Goal: Transaction & Acquisition: Register for event/course

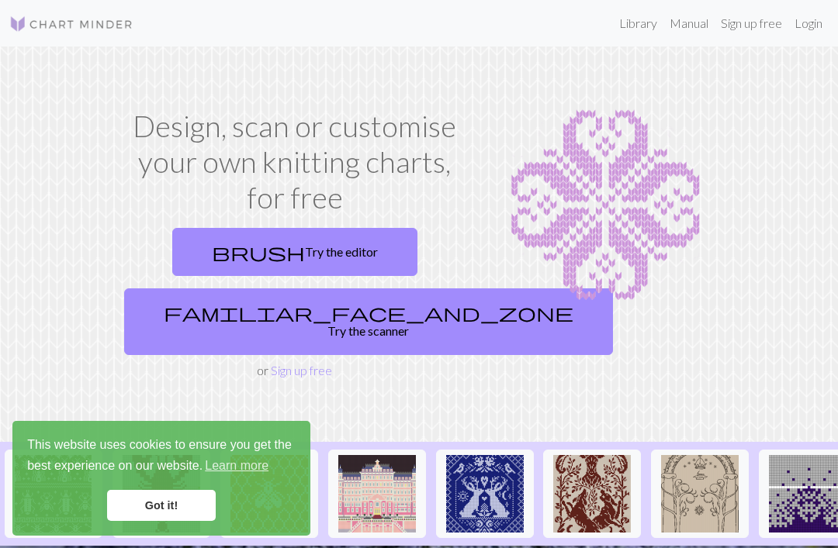
click at [332, 303] on link "familiar_face_and_zone Try the scanner" at bounding box center [368, 322] width 489 height 67
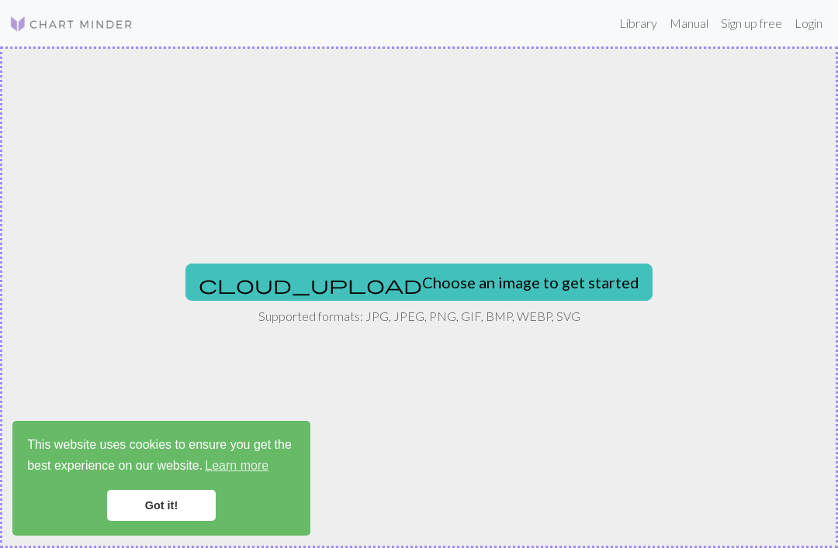
click at [517, 267] on button "cloud_upload Choose an image to get started" at bounding box center [418, 282] width 467 height 37
type input "C:\fakepath\IMG_7092.jpeg"
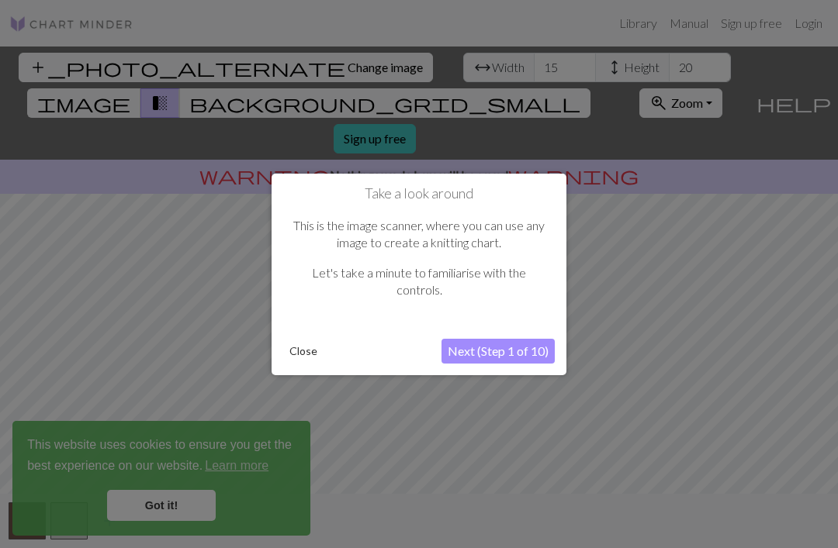
click at [517, 371] on div "Take a look around This is the image scanner, where you can use any image to cr…" at bounding box center [419, 274] width 295 height 202
click at [534, 341] on button "Next (Step 1 of 10)" at bounding box center [497, 351] width 113 height 25
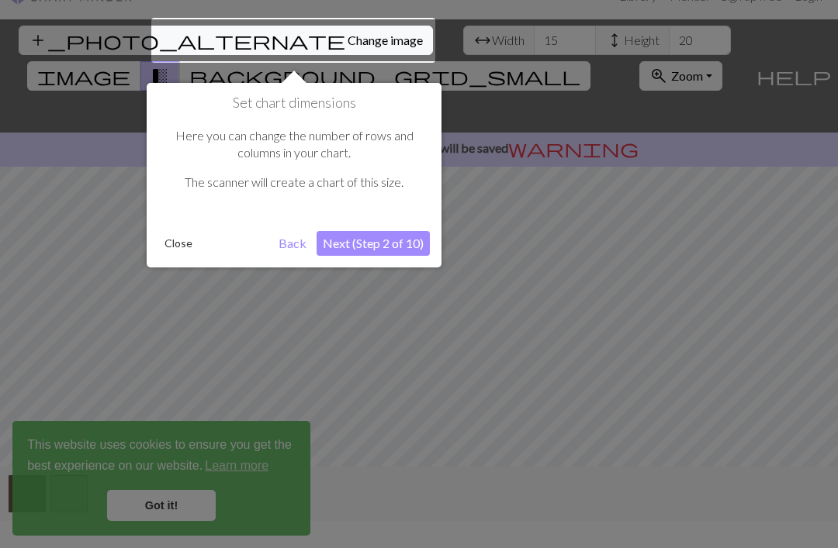
scroll to position [29, 0]
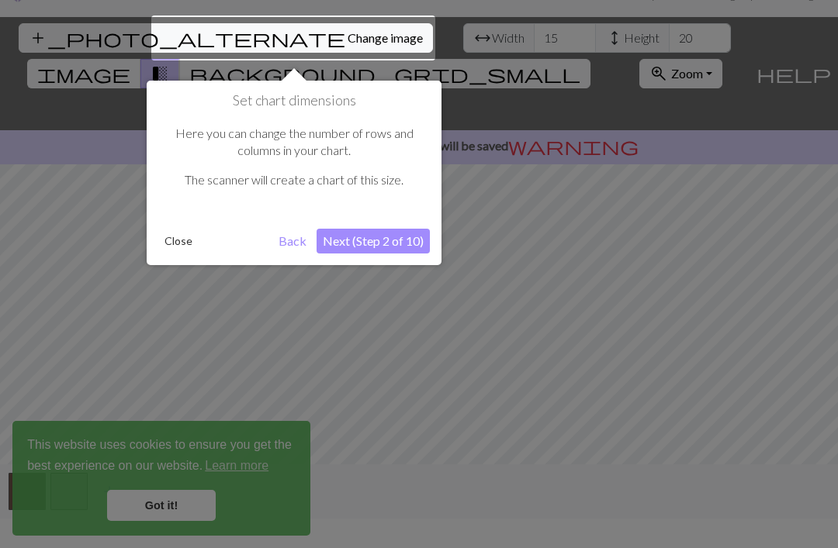
click at [182, 236] on button "Close" at bounding box center [178, 241] width 40 height 23
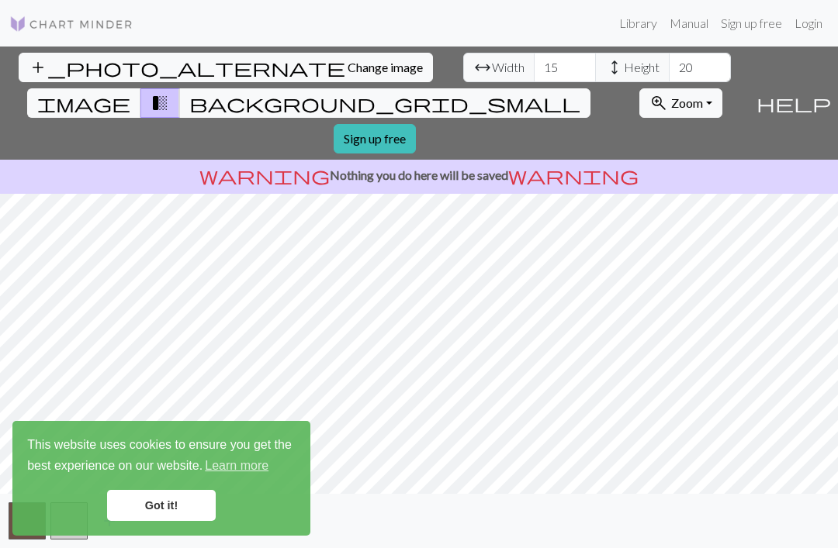
click at [157, 500] on link "Got it!" at bounding box center [161, 505] width 109 height 31
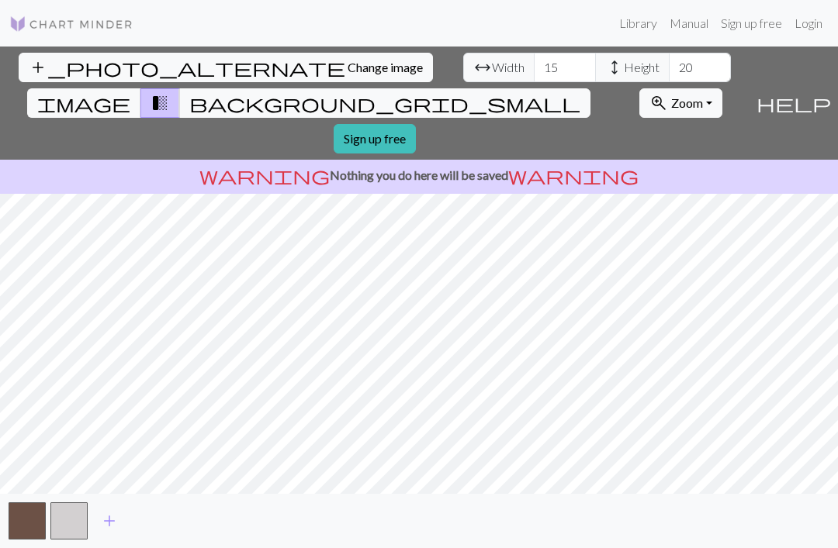
click at [117, 532] on span "add" at bounding box center [109, 521] width 19 height 22
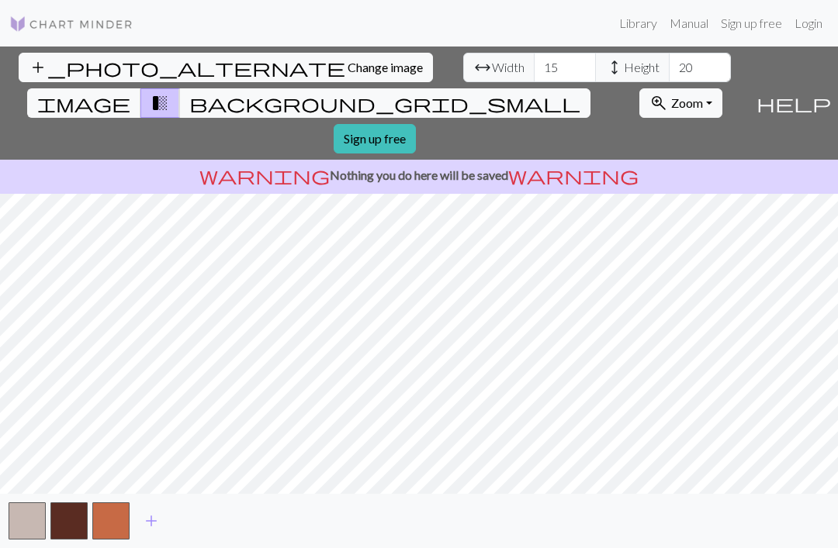
click at [154, 532] on span "add" at bounding box center [151, 521] width 19 height 22
click at [199, 532] on span "add" at bounding box center [193, 521] width 19 height 22
click at [227, 532] on span "add" at bounding box center [235, 521] width 19 height 22
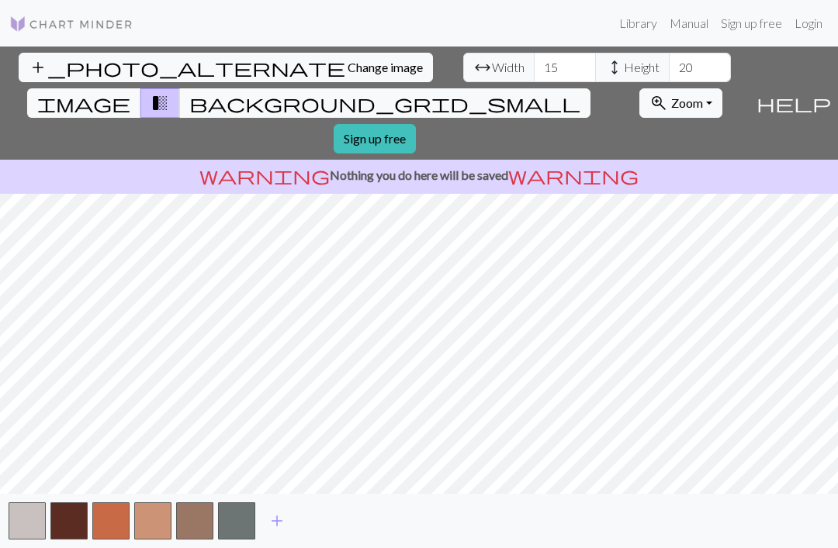
click at [275, 532] on span "add" at bounding box center [277, 521] width 19 height 22
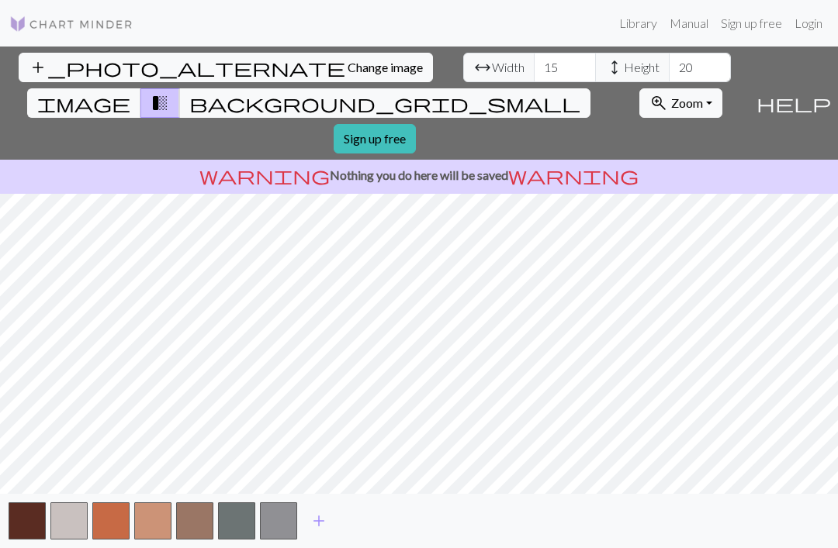
click at [310, 532] on span "add" at bounding box center [319, 521] width 19 height 22
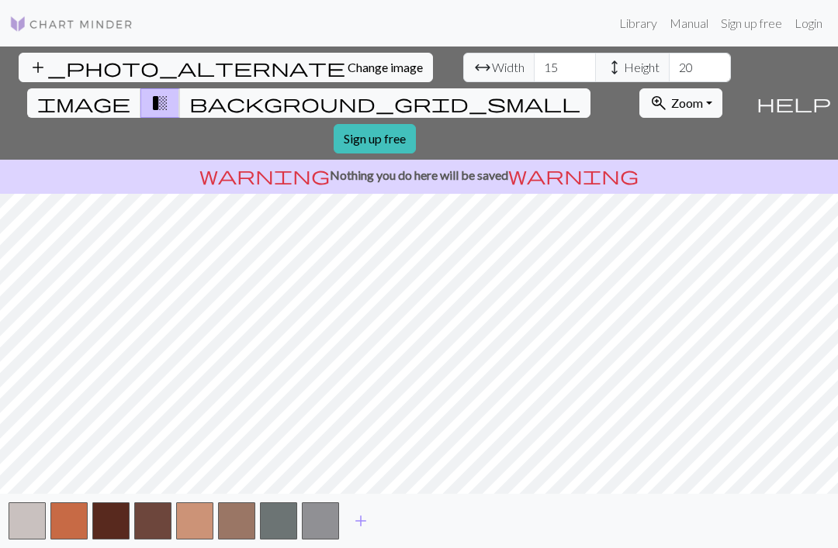
click at [358, 532] on span "add" at bounding box center [360, 521] width 19 height 22
click at [400, 532] on span "add" at bounding box center [402, 521] width 19 height 22
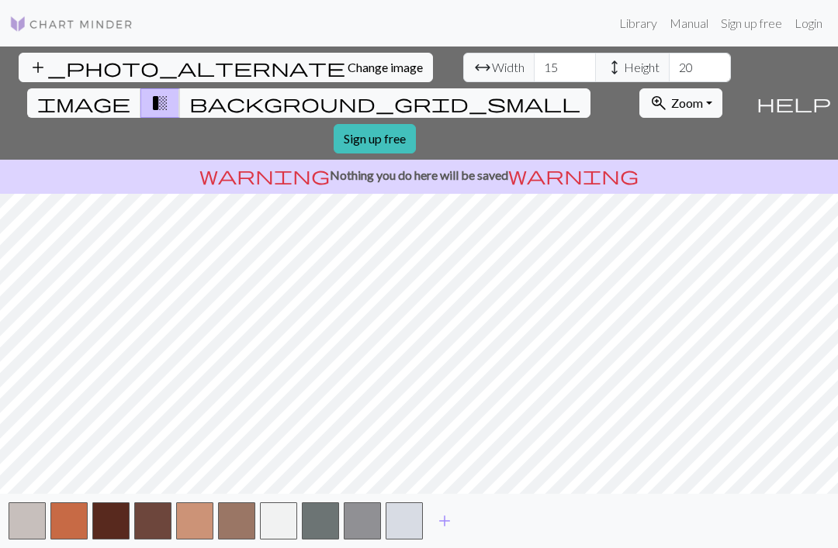
click at [441, 532] on span "add" at bounding box center [444, 521] width 19 height 22
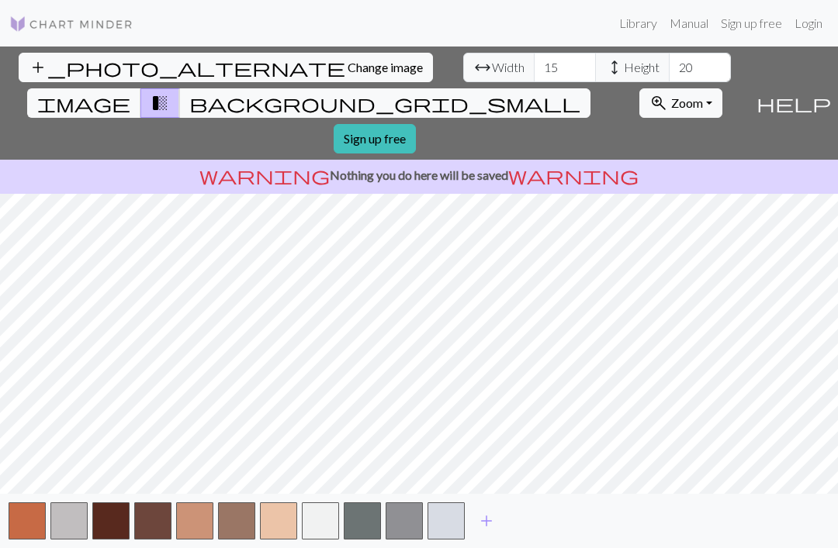
click at [489, 532] on span "add" at bounding box center [486, 521] width 19 height 22
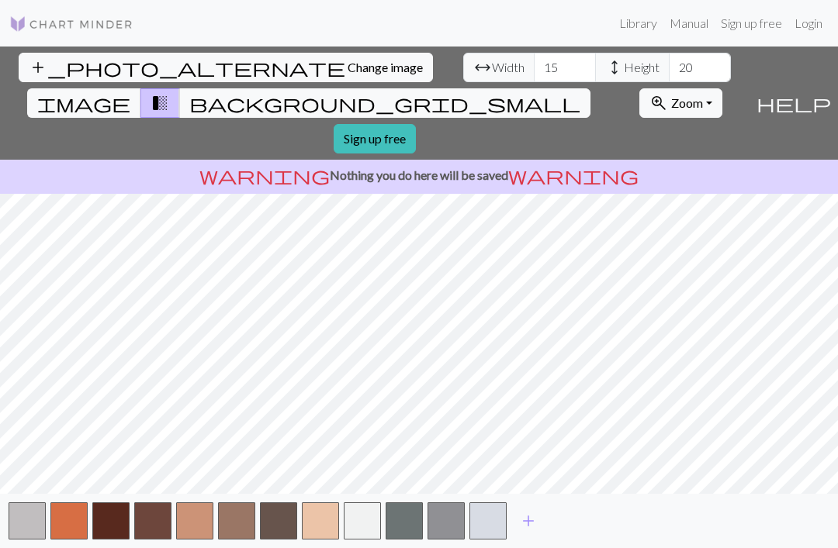
click at [531, 532] on span "add" at bounding box center [528, 521] width 19 height 22
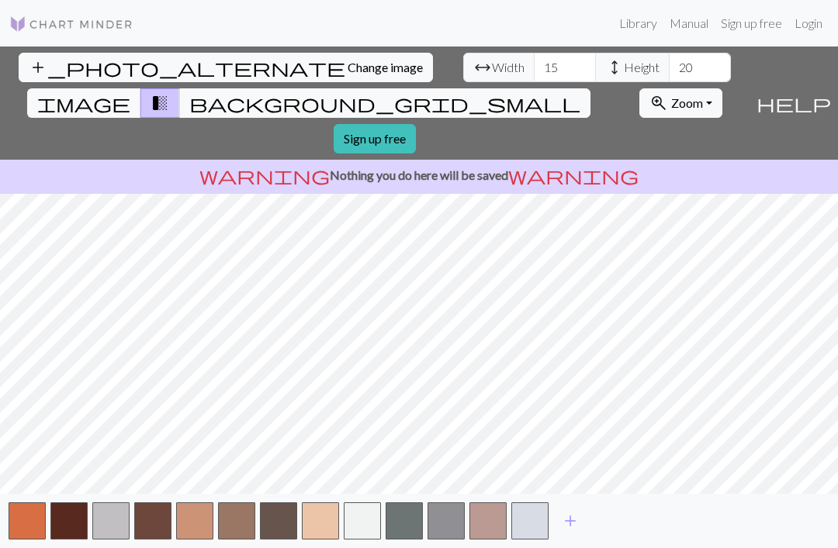
click at [581, 536] on button "add" at bounding box center [570, 521] width 39 height 29
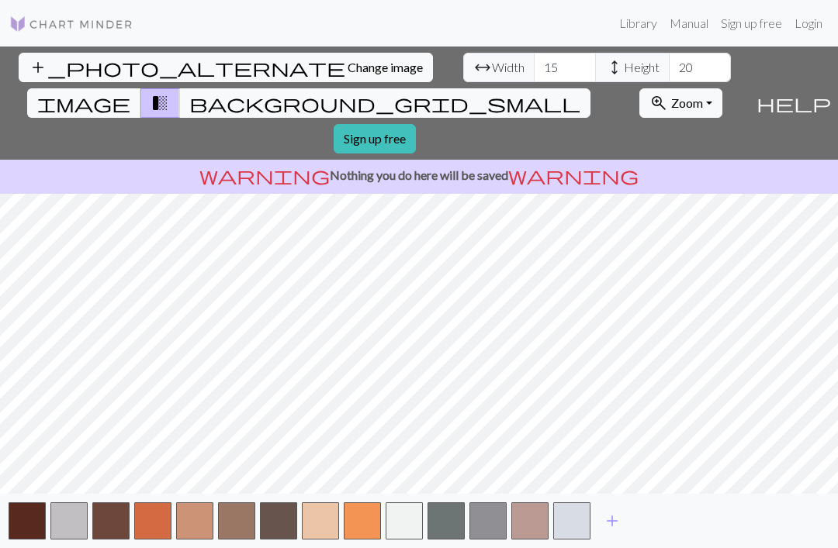
click at [604, 532] on span "add" at bounding box center [612, 521] width 19 height 22
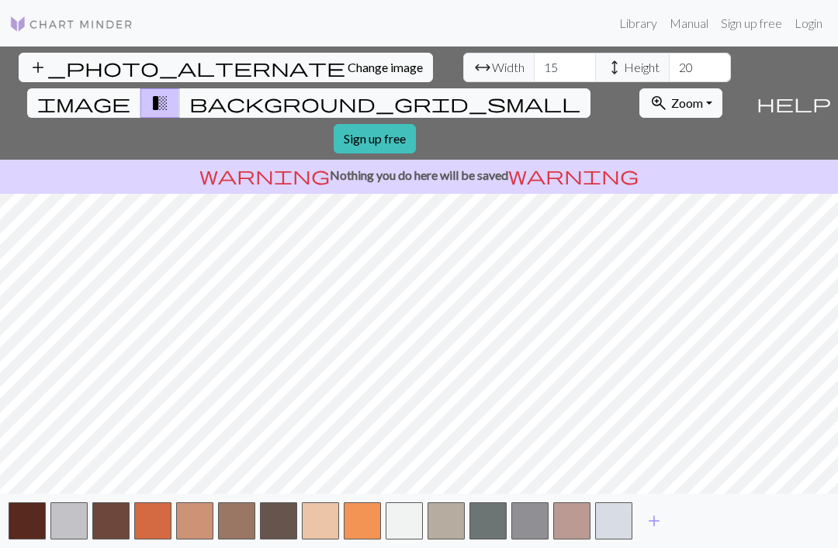
click at [651, 532] on span "add" at bounding box center [654, 521] width 19 height 22
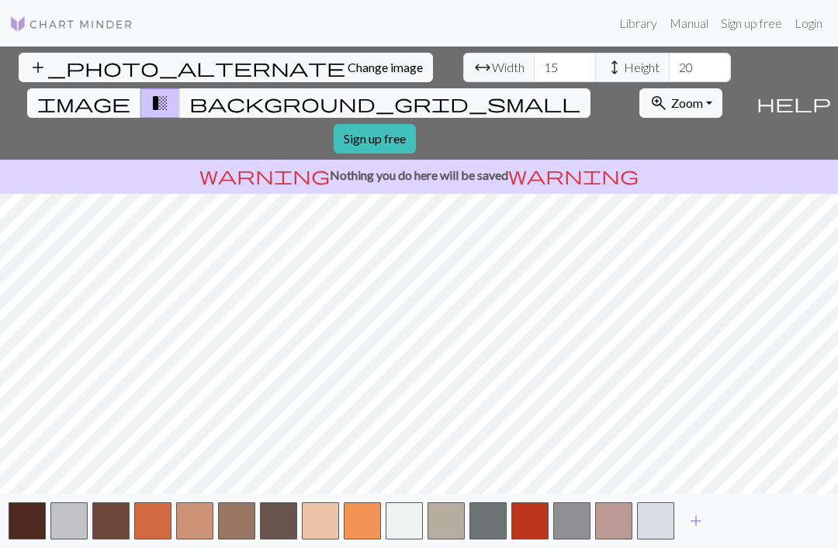
click at [686, 536] on button "add" at bounding box center [695, 521] width 39 height 29
click at [727, 536] on button "add" at bounding box center [737, 521] width 39 height 29
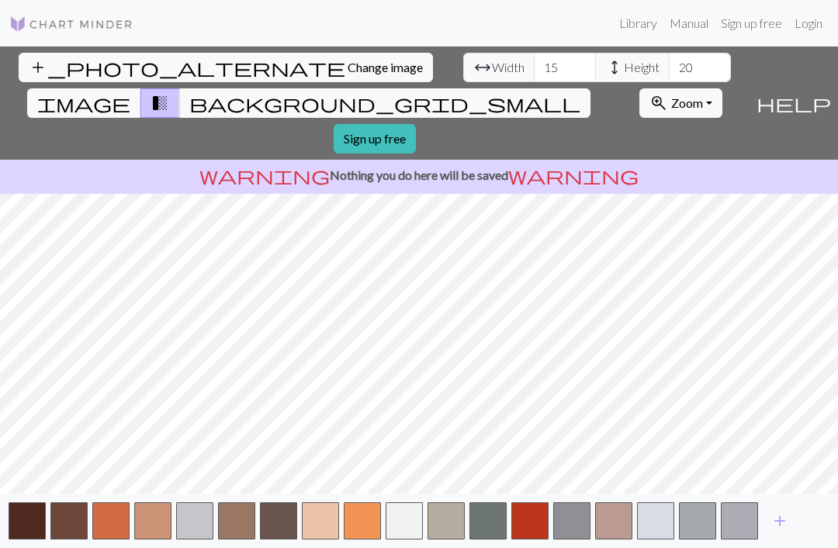
click at [772, 532] on span "add" at bounding box center [779, 521] width 19 height 22
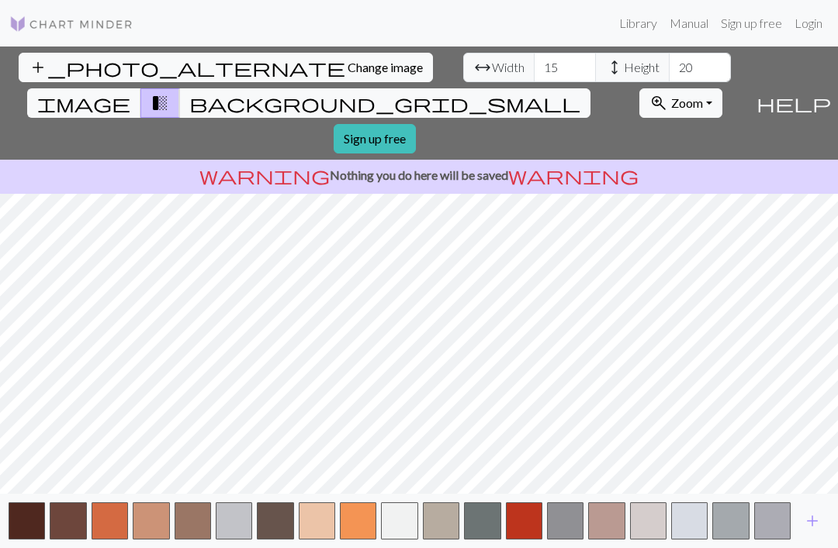
click at [808, 532] on span "add" at bounding box center [812, 521] width 19 height 22
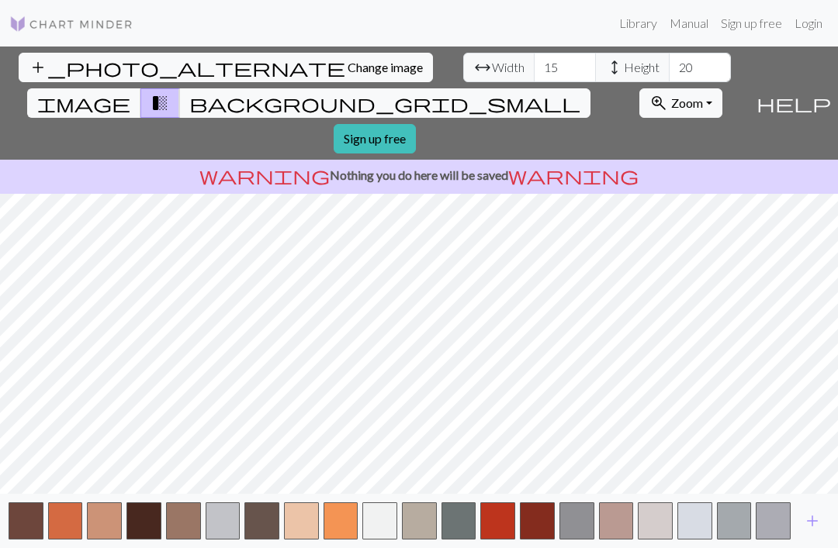
click at [808, 532] on span "add" at bounding box center [812, 521] width 19 height 22
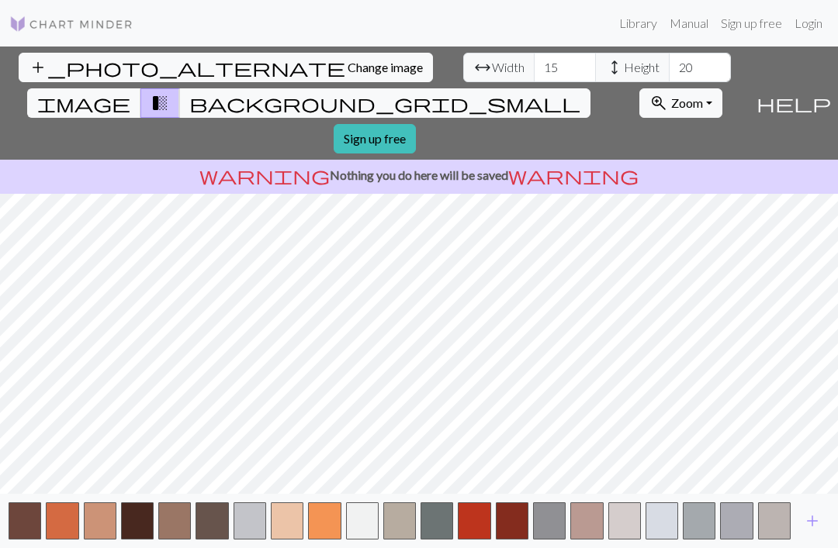
click at [806, 532] on span "add" at bounding box center [812, 521] width 19 height 22
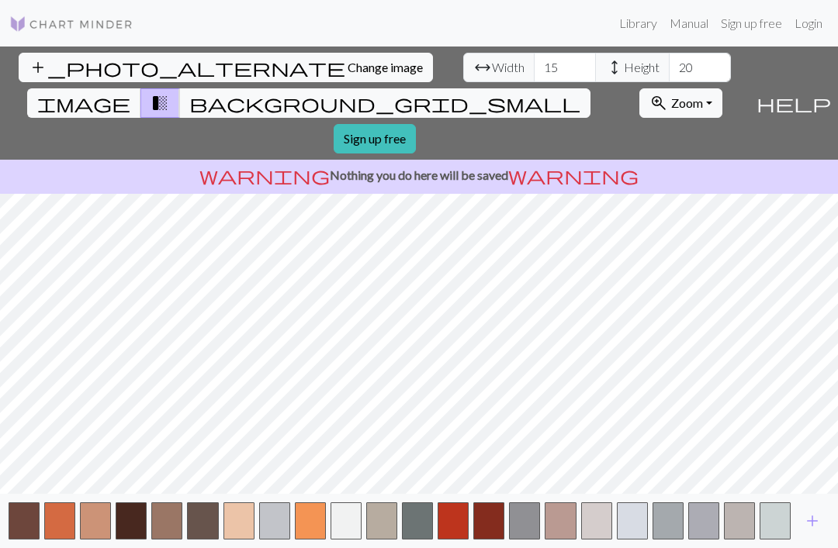
click at [805, 532] on span "add" at bounding box center [812, 521] width 19 height 22
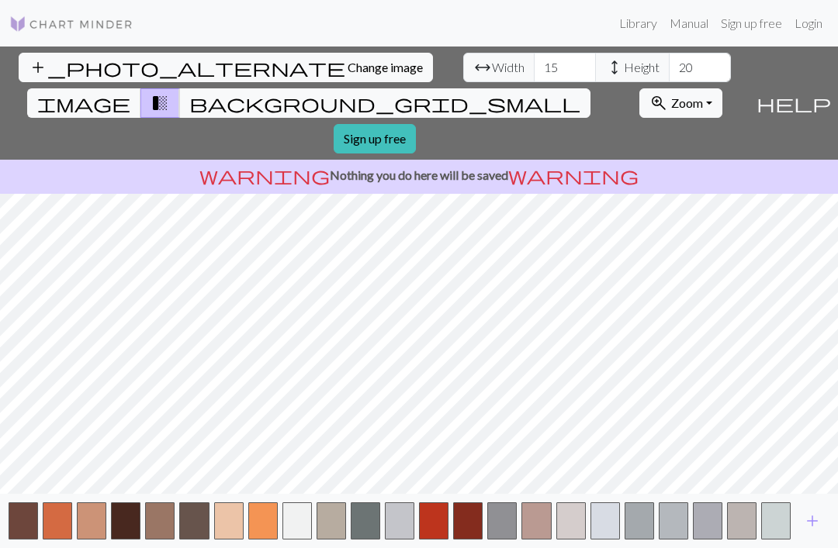
click at [807, 532] on span "add" at bounding box center [812, 521] width 19 height 22
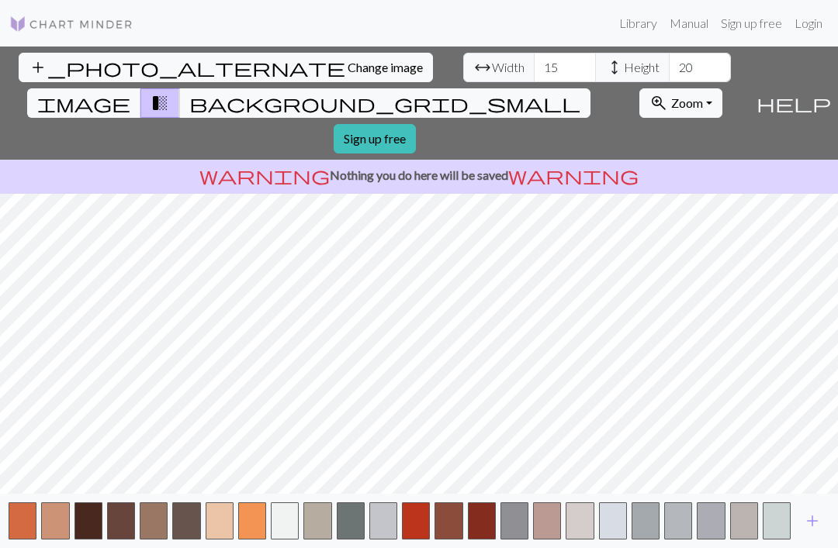
click at [805, 532] on span "add" at bounding box center [812, 521] width 19 height 22
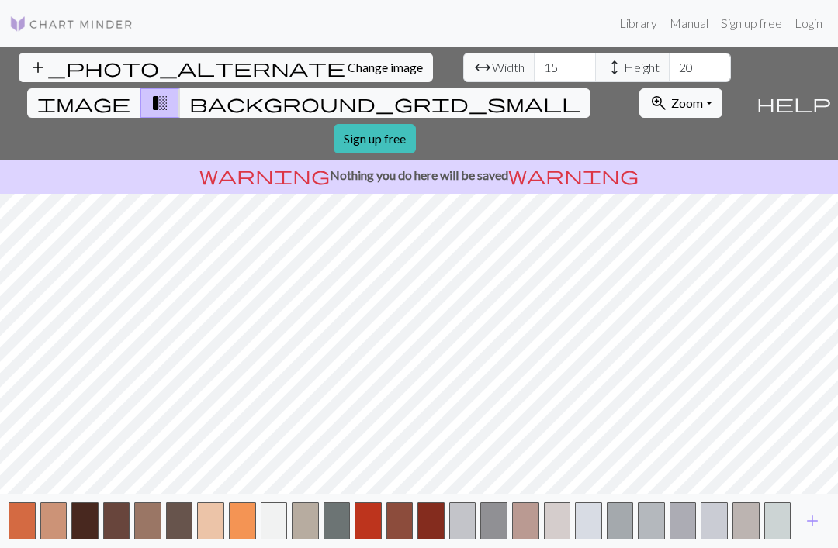
click at [813, 532] on span "add" at bounding box center [812, 521] width 19 height 22
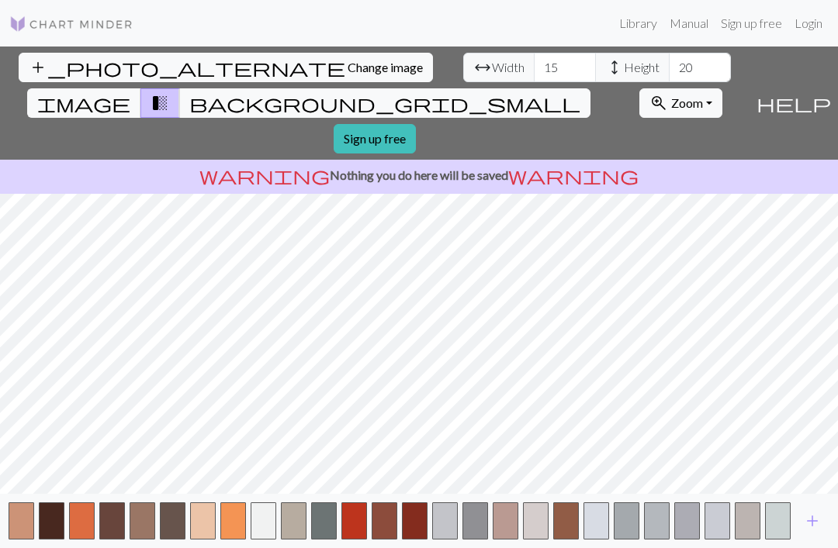
click at [812, 532] on span "add" at bounding box center [812, 521] width 19 height 22
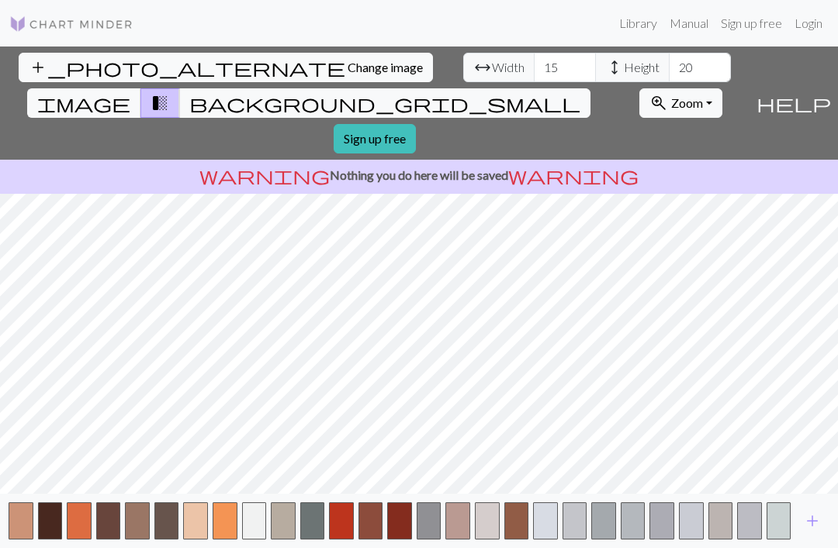
click at [810, 532] on span "add" at bounding box center [812, 521] width 19 height 22
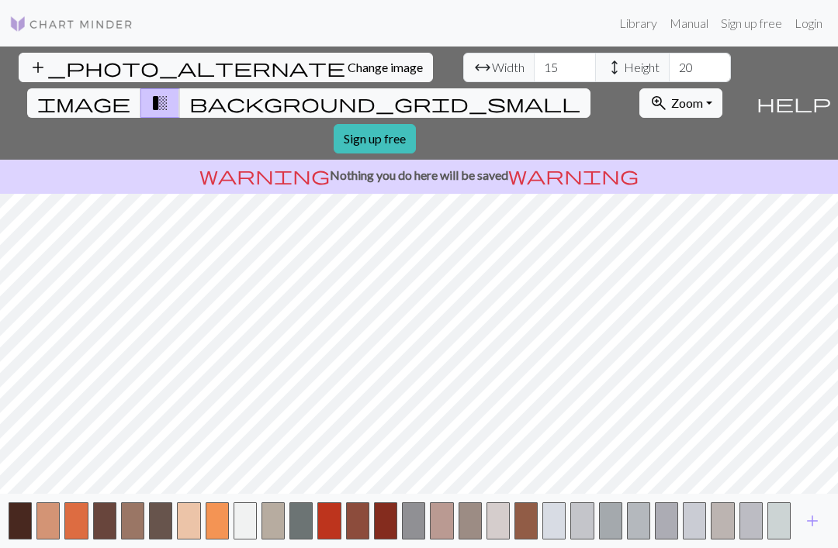
click at [809, 532] on span "add" at bounding box center [812, 521] width 19 height 22
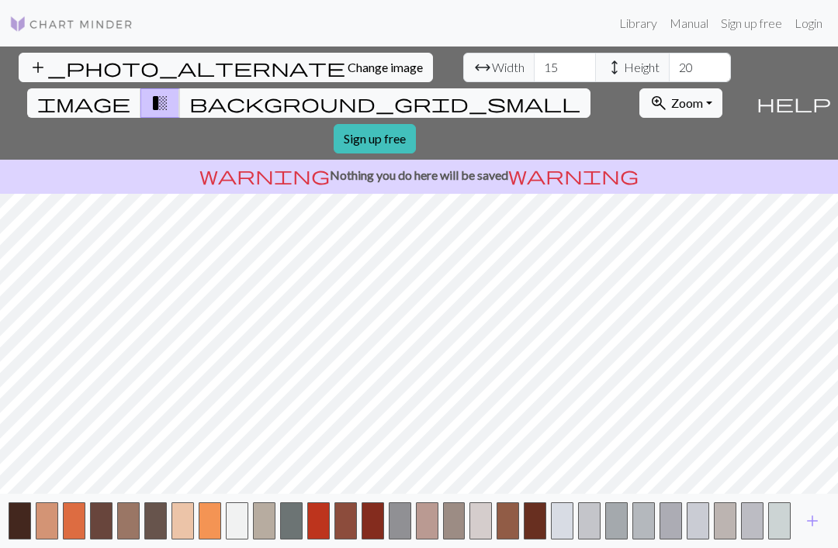
click at [813, 532] on span "add" at bounding box center [812, 521] width 19 height 22
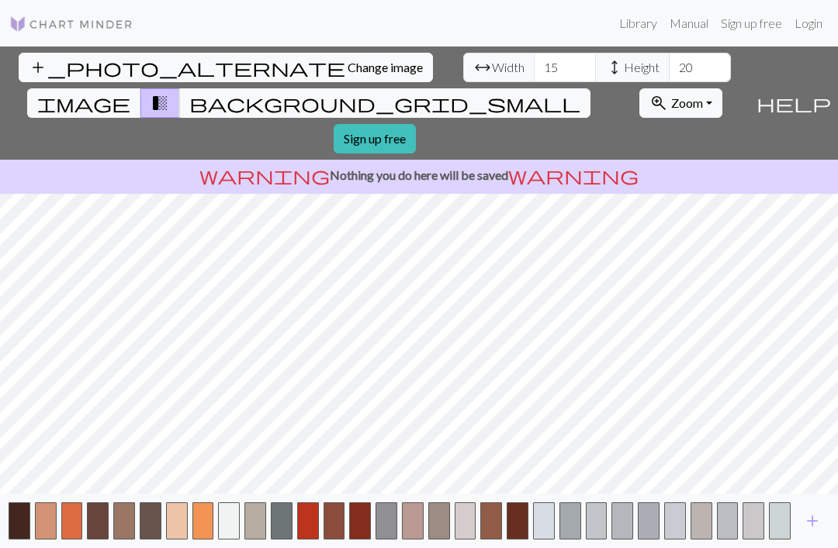
click at [812, 532] on span "add" at bounding box center [812, 521] width 19 height 22
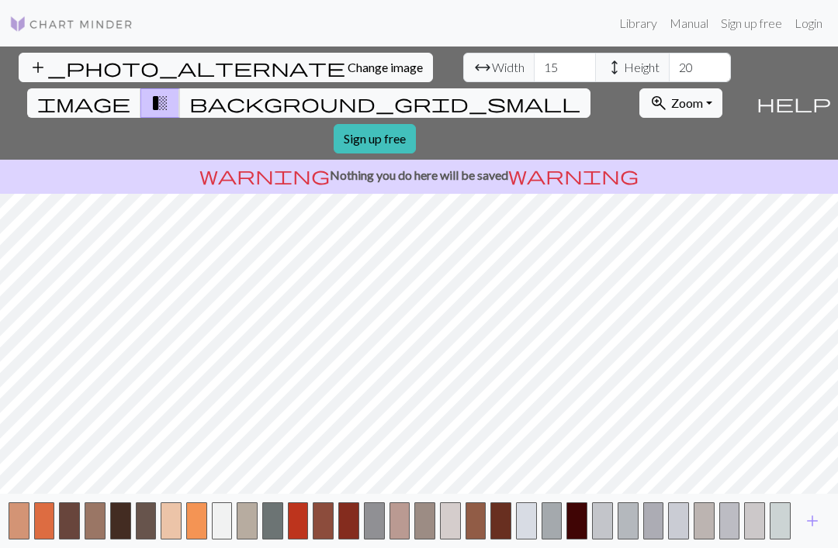
click at [818, 532] on span "add" at bounding box center [812, 521] width 19 height 22
click at [817, 532] on span "add" at bounding box center [812, 521] width 19 height 22
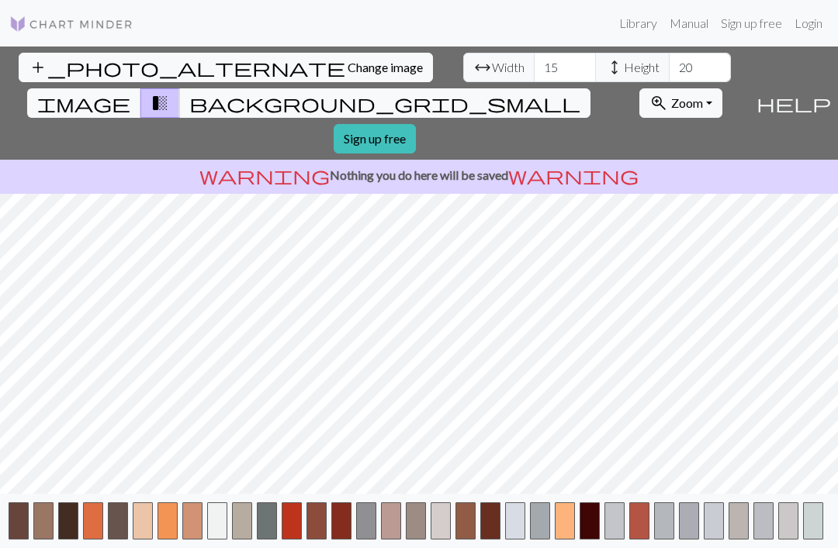
click at [828, 536] on button "add" at bounding box center [844, 521] width 39 height 29
click at [833, 534] on button "button" at bounding box center [838, 521] width 20 height 37
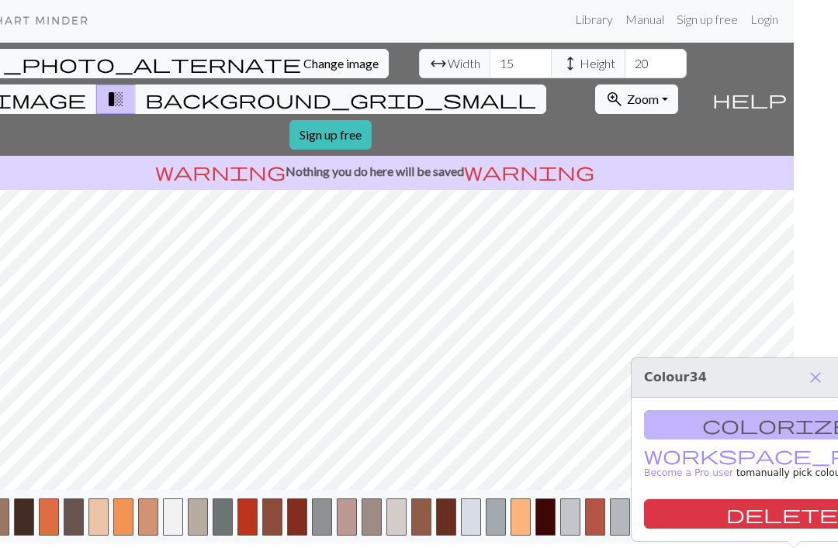
scroll to position [29, 51]
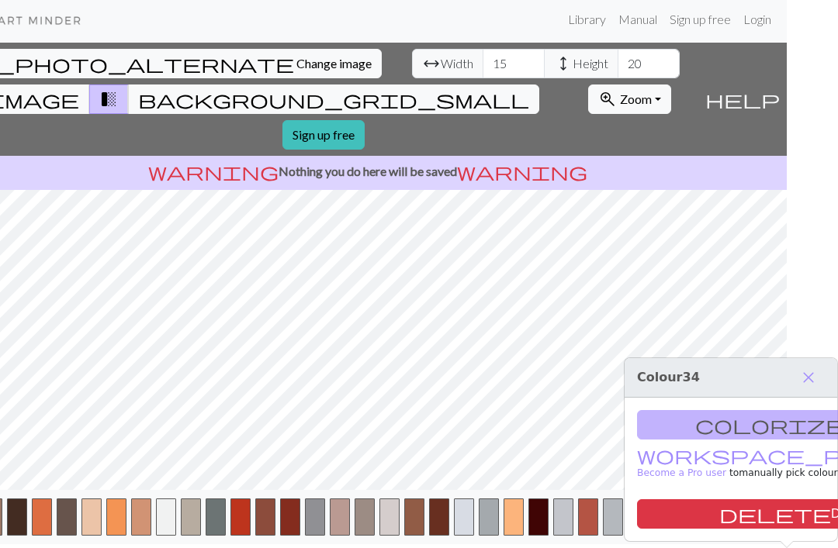
click at [810, 367] on span "close" at bounding box center [808, 378] width 19 height 22
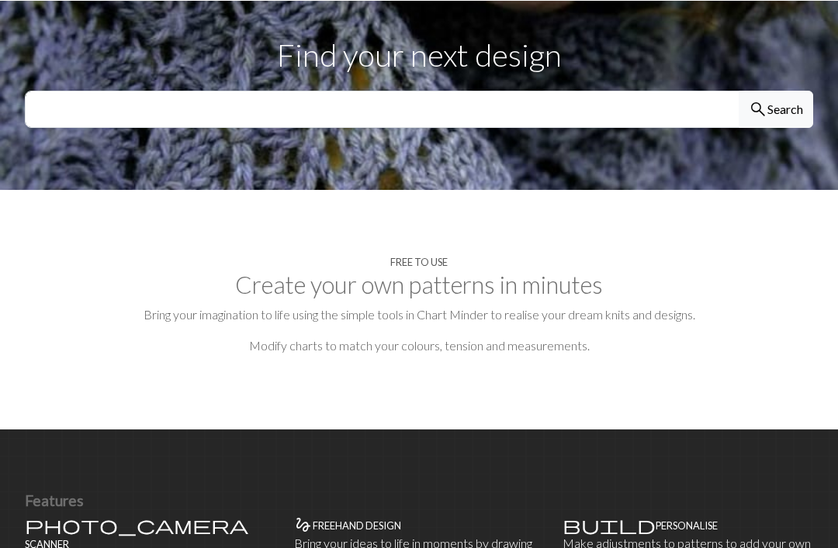
scroll to position [521, 0]
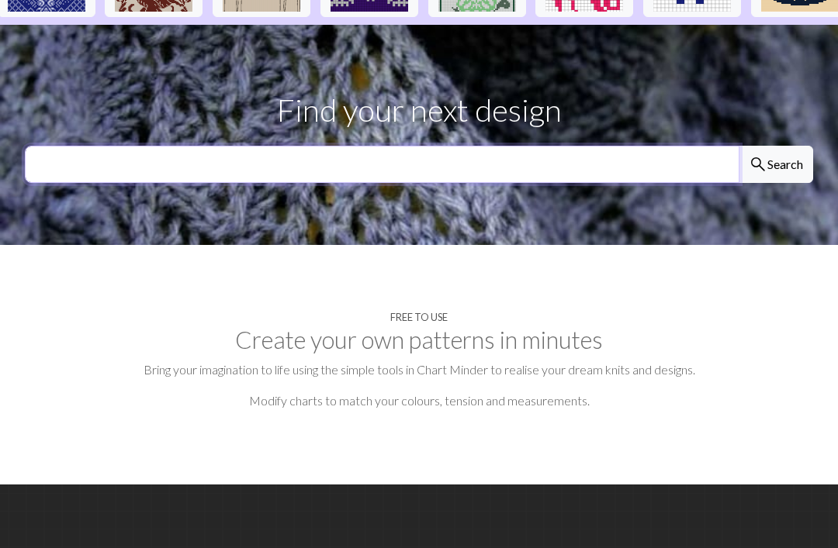
click at [92, 148] on input "text" at bounding box center [382, 164] width 714 height 37
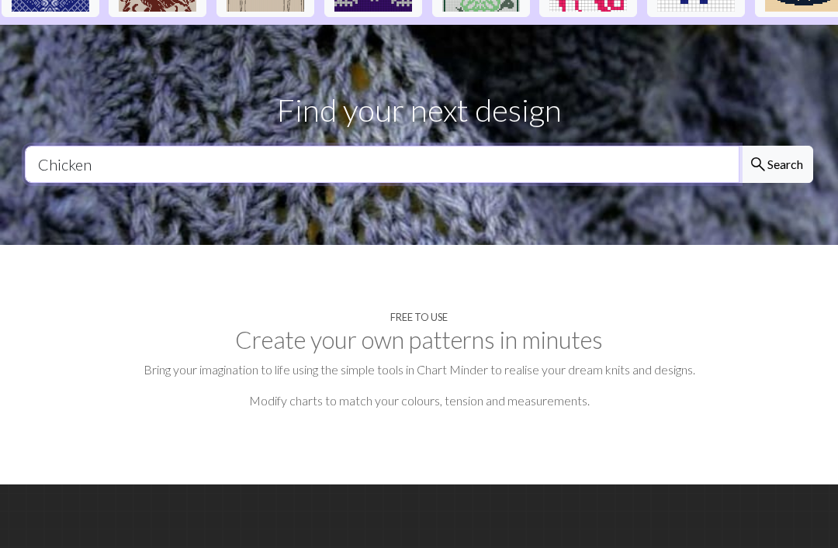
type input "Chicken"
click at [775, 146] on button "search Search" at bounding box center [776, 164] width 74 height 37
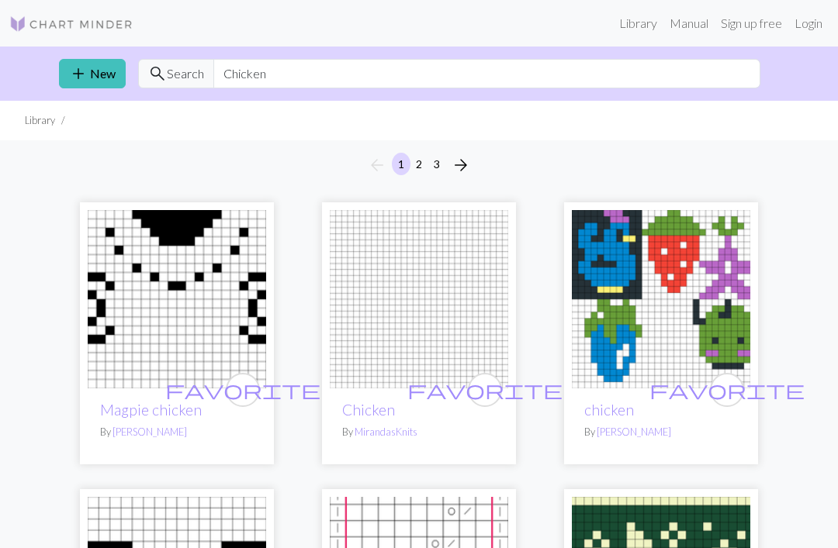
click at [48, 18] on img at bounding box center [71, 24] width 124 height 19
click at [48, 122] on li "Library" at bounding box center [40, 120] width 30 height 15
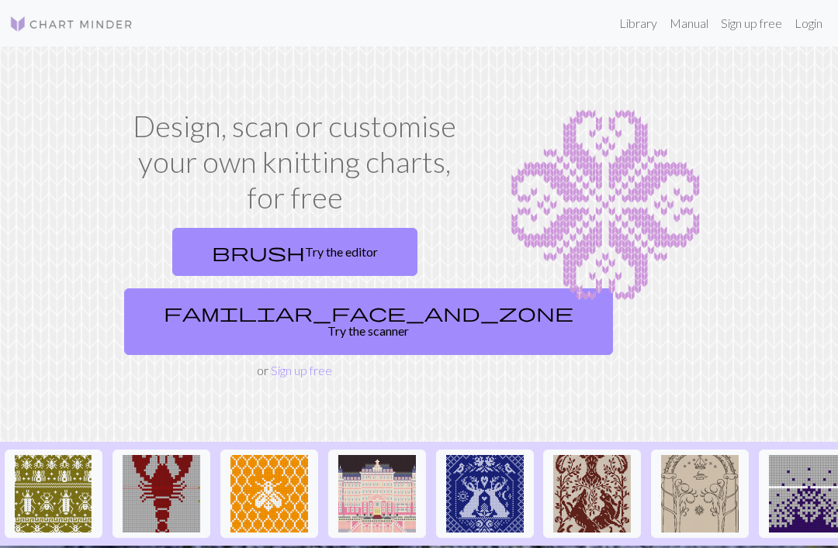
click at [497, 462] on img at bounding box center [485, 494] width 78 height 78
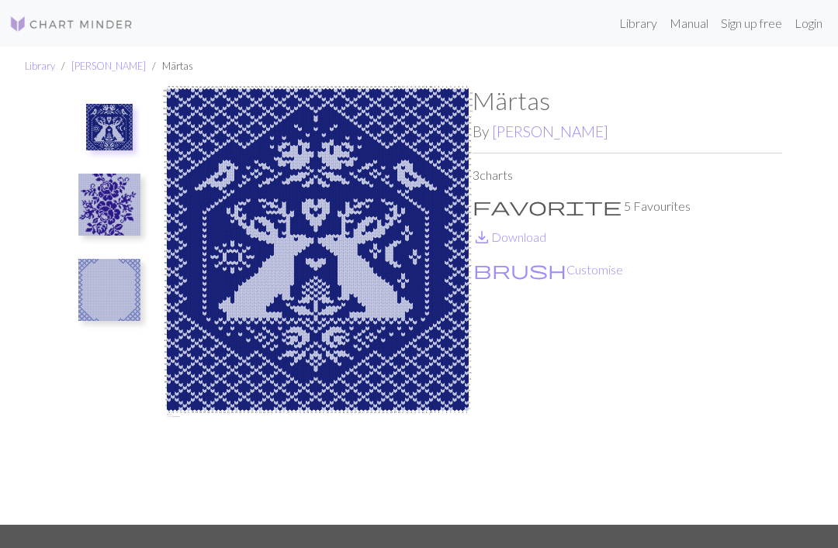
click at [109, 210] on img at bounding box center [109, 205] width 62 height 62
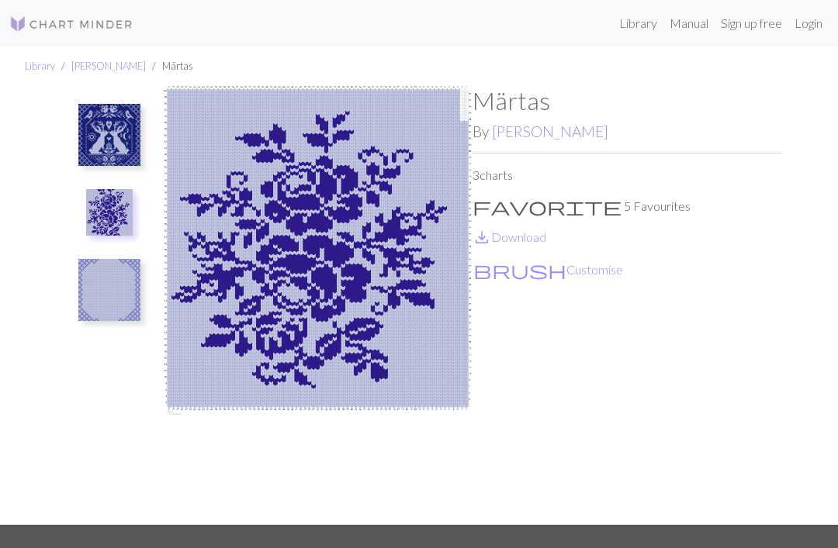
click at [95, 116] on img at bounding box center [109, 135] width 62 height 62
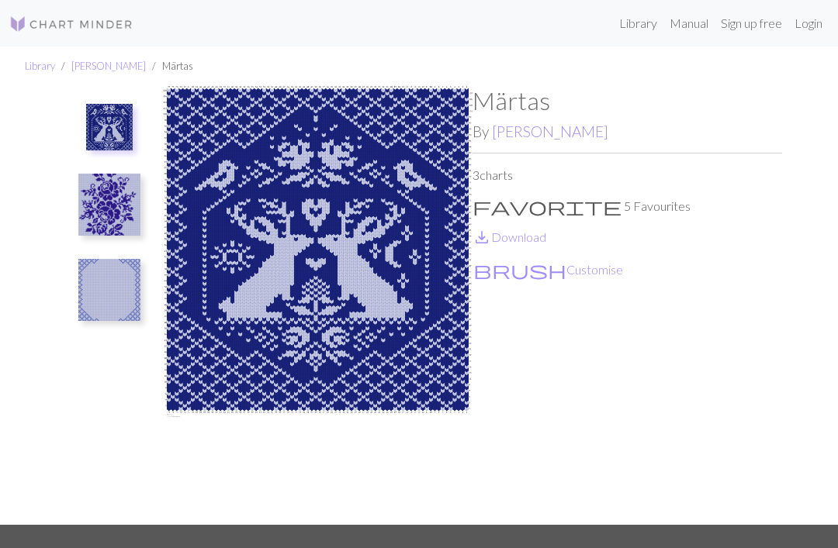
click at [112, 196] on img at bounding box center [109, 205] width 62 height 62
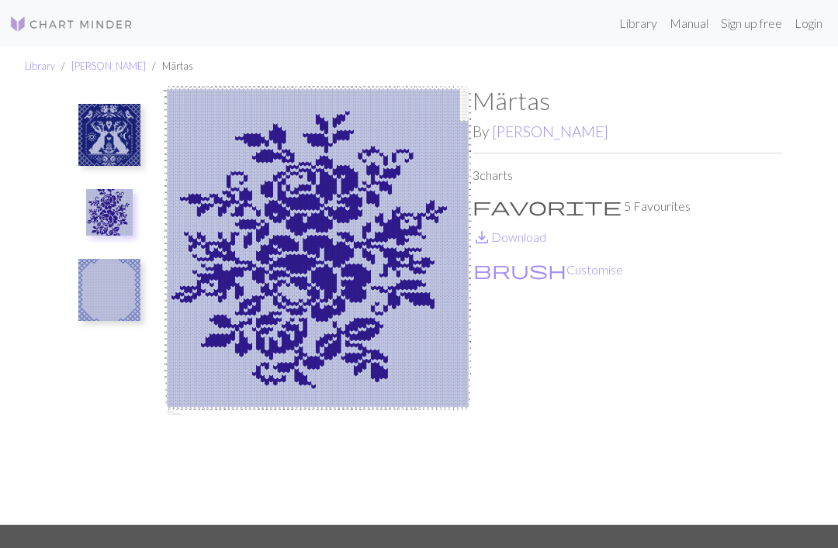
click at [112, 296] on img at bounding box center [109, 290] width 62 height 62
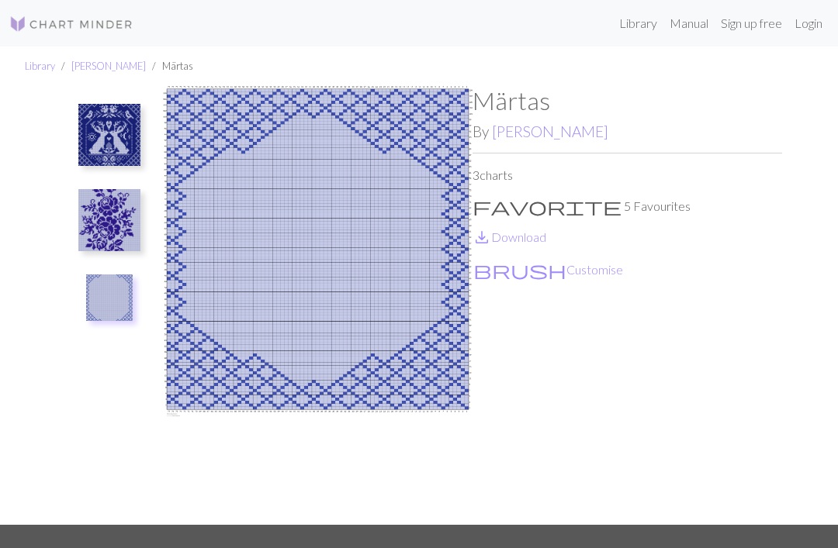
click at [114, 217] on img at bounding box center [109, 220] width 62 height 62
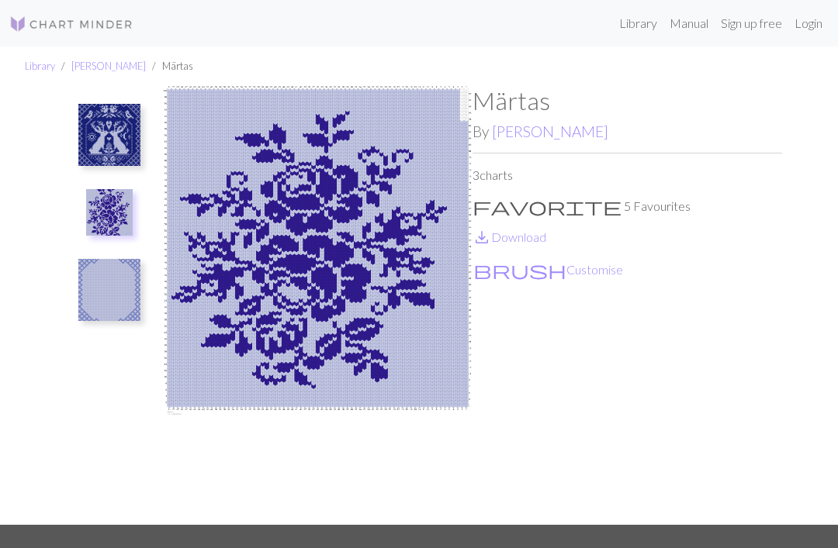
click at [548, 210] on p "favorite 5 Favourites" at bounding box center [627, 206] width 310 height 19
click at [482, 207] on span "favorite" at bounding box center [546, 206] width 149 height 22
click at [516, 198] on p "favorite 5 Favourites" at bounding box center [627, 206] width 310 height 19
click at [489, 196] on span "favorite" at bounding box center [546, 206] width 149 height 22
click at [485, 199] on span "favorite" at bounding box center [546, 206] width 149 height 22
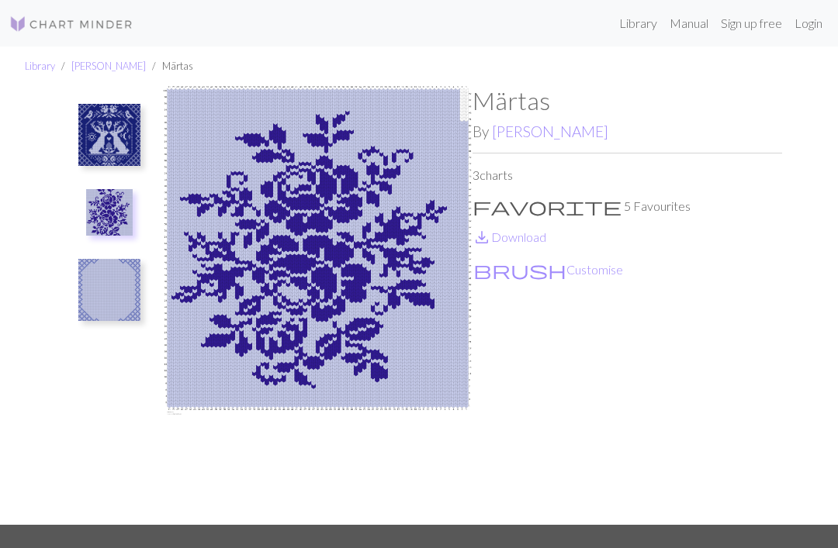
click at [489, 197] on span "favorite" at bounding box center [546, 206] width 149 height 22
click at [534, 240] on link "save_alt Download" at bounding box center [509, 237] width 74 height 15
click at [98, 152] on img at bounding box center [109, 135] width 62 height 62
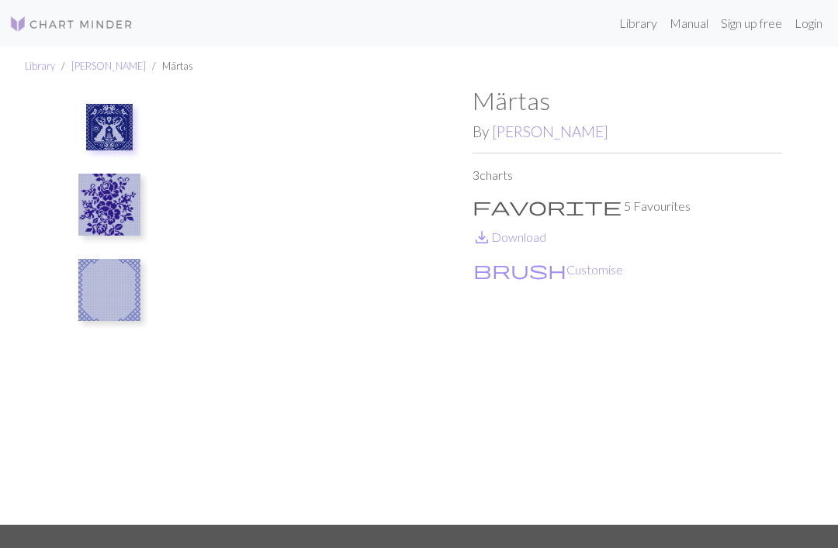
click at [104, 194] on img at bounding box center [109, 205] width 62 height 62
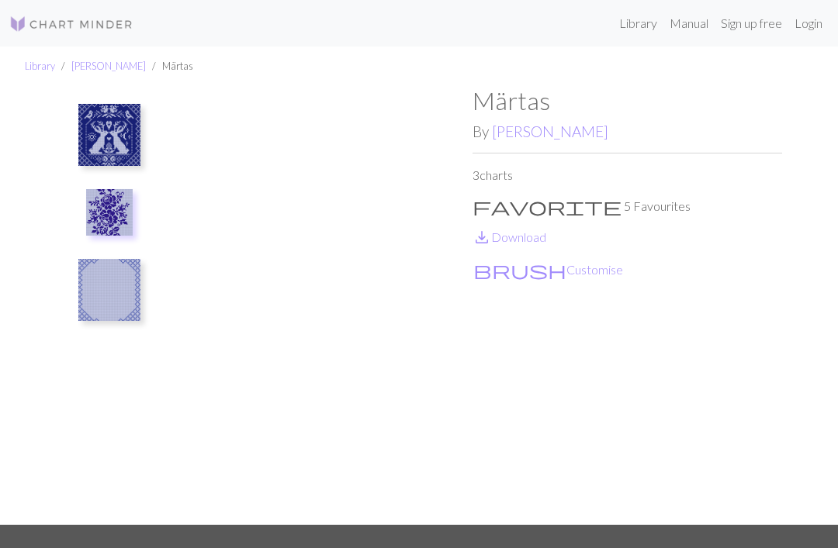
click at [96, 133] on img at bounding box center [109, 135] width 62 height 62
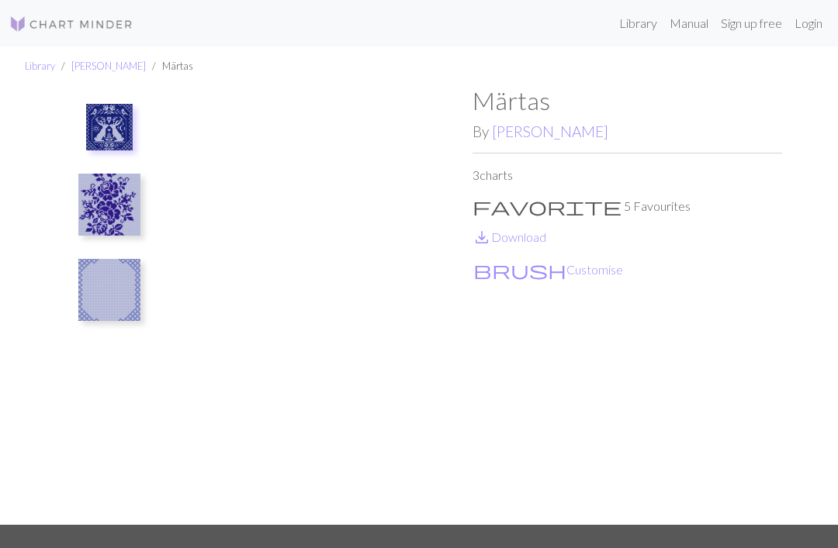
click at [803, 28] on link "Login" at bounding box center [808, 23] width 40 height 31
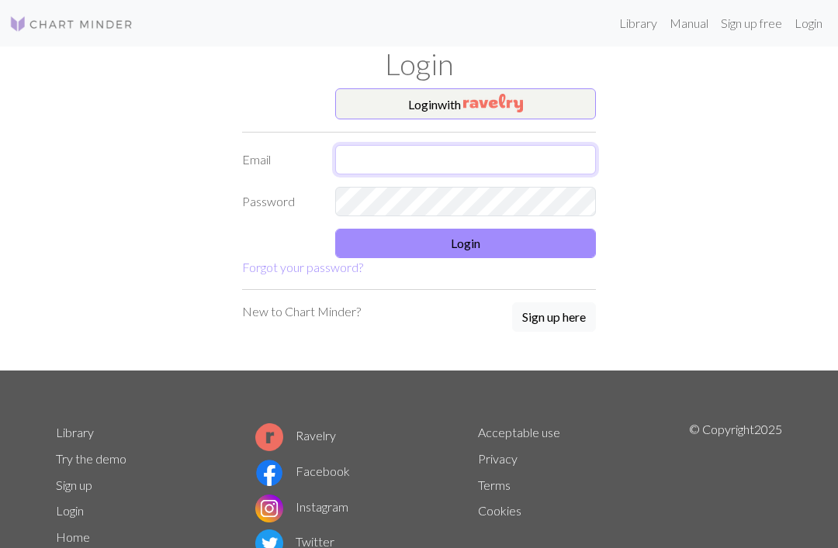
click at [534, 154] on input "text" at bounding box center [465, 159] width 261 height 29
type input "[EMAIL_ADDRESS][DOMAIN_NAME]"
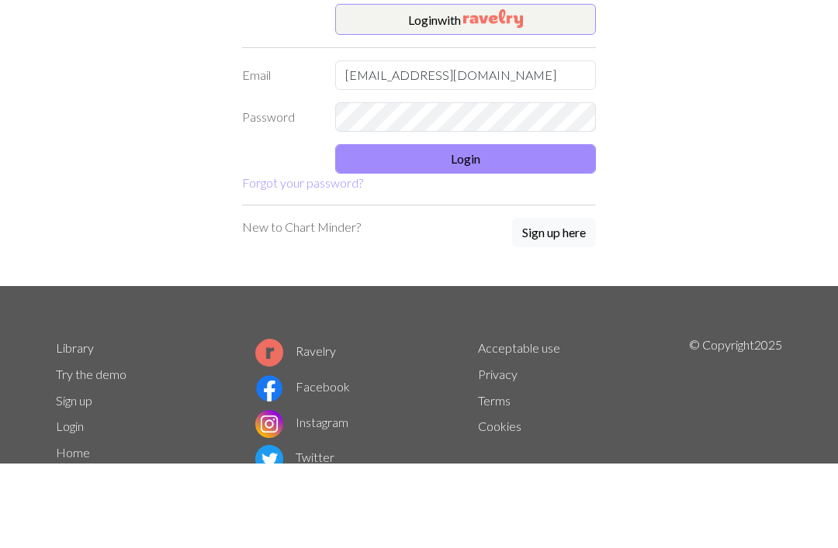
click at [541, 229] on button "Login" at bounding box center [465, 243] width 261 height 29
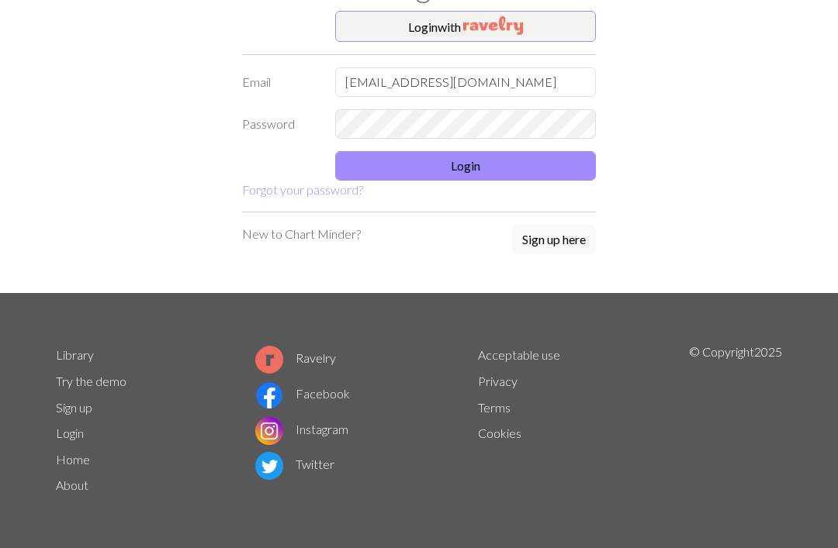
click at [503, 159] on button "Login" at bounding box center [465, 165] width 261 height 29
click at [534, 157] on button "Login" at bounding box center [465, 165] width 261 height 29
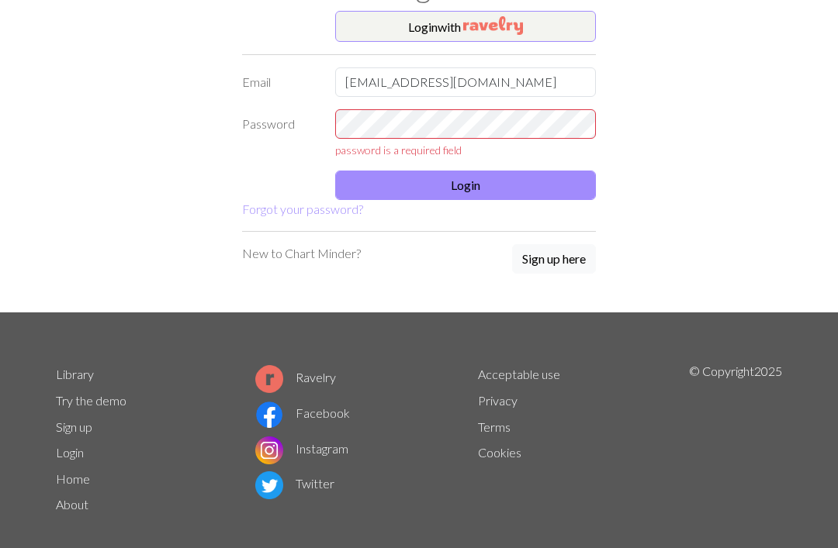
click at [313, 203] on link "Forgot your password?" at bounding box center [302, 209] width 121 height 15
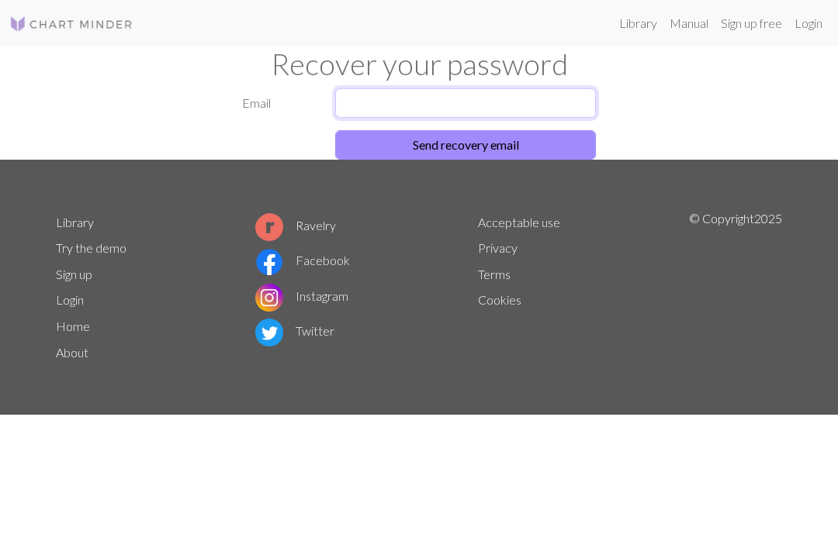
click at [483, 105] on input "text" at bounding box center [465, 102] width 261 height 29
type input "[EMAIL_ADDRESS][DOMAIN_NAME]"
click at [465, 144] on button "Send recovery email" at bounding box center [465, 144] width 261 height 29
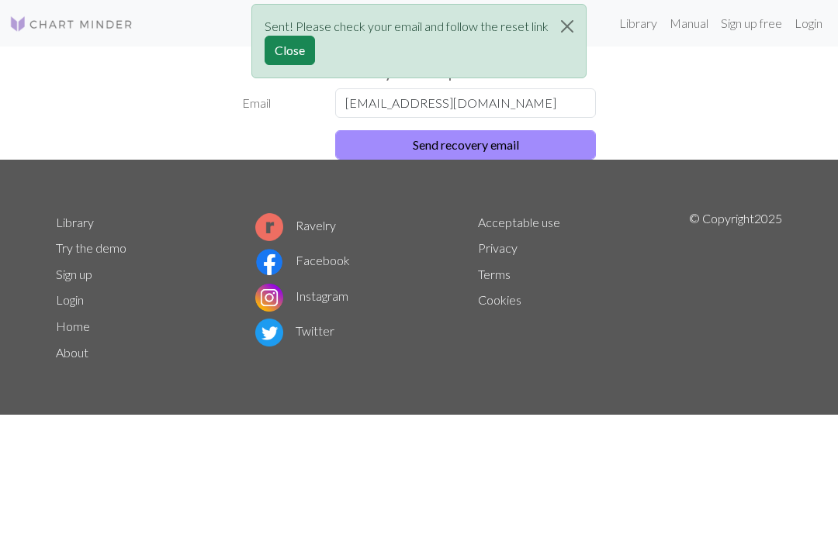
click at [562, 146] on button "Send recovery email" at bounding box center [465, 144] width 261 height 29
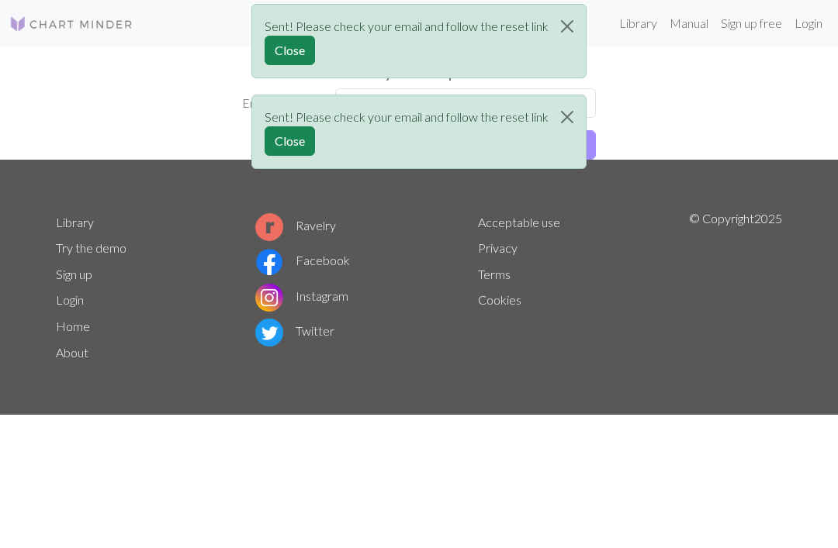
click at [569, 23] on button "Close" at bounding box center [566, 26] width 37 height 43
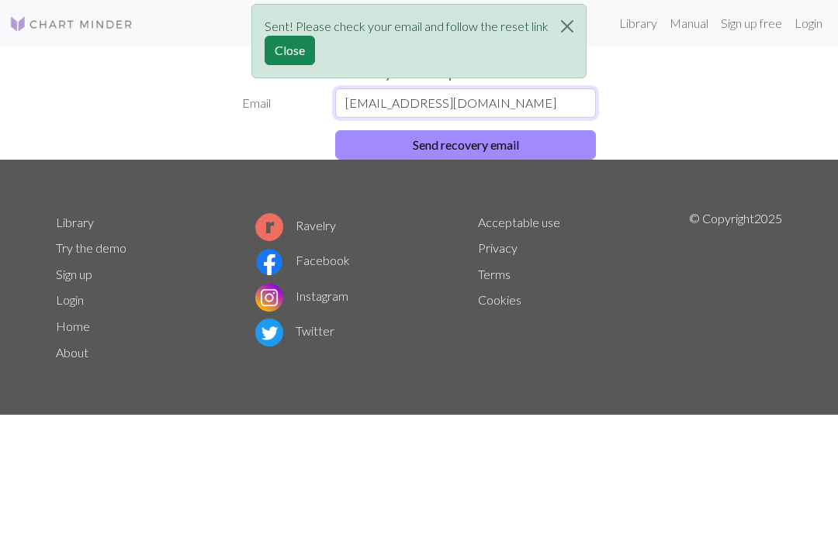
click at [553, 114] on input "[EMAIL_ADDRESS][DOMAIN_NAME]" at bounding box center [465, 102] width 261 height 29
click at [682, 79] on div "Sent! Please check your email and follow the reset link Close" at bounding box center [419, 45] width 838 height 91
click at [747, 27] on div "Sent! Please check your email and follow the reset link Close" at bounding box center [419, 45] width 838 height 91
click at [749, 29] on div "Sent! Please check your email and follow the reset link Close" at bounding box center [419, 45] width 838 height 91
click at [570, 26] on button "Close" at bounding box center [566, 26] width 37 height 43
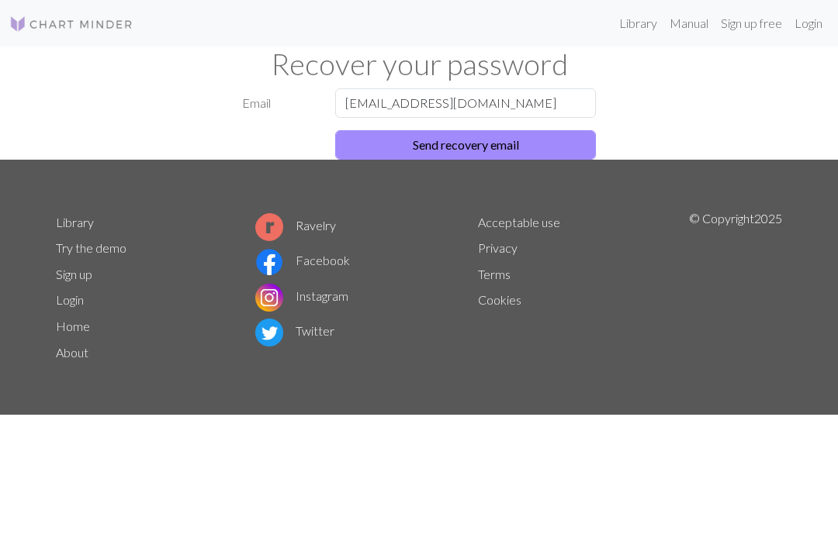
click at [769, 23] on link "Sign up free" at bounding box center [751, 23] width 74 height 31
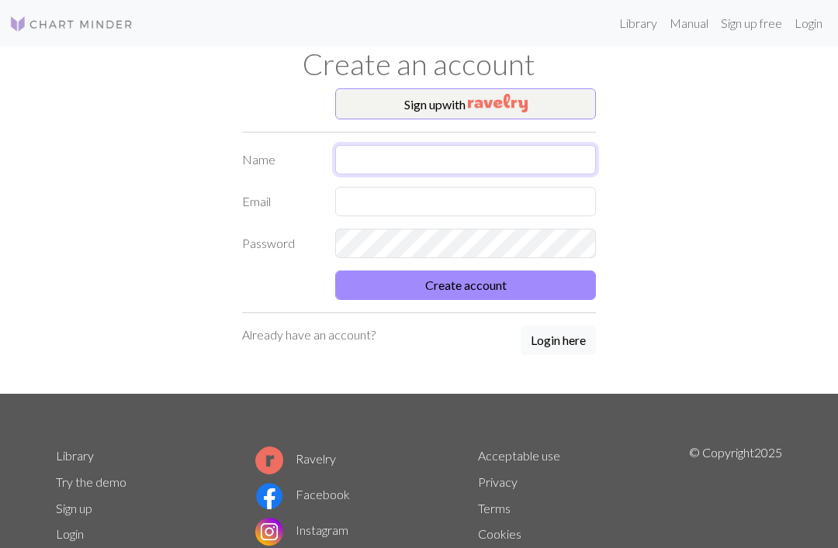
click at [506, 147] on input "text" at bounding box center [465, 159] width 261 height 29
type input "Yulia"
click at [463, 214] on input "text" at bounding box center [465, 201] width 261 height 29
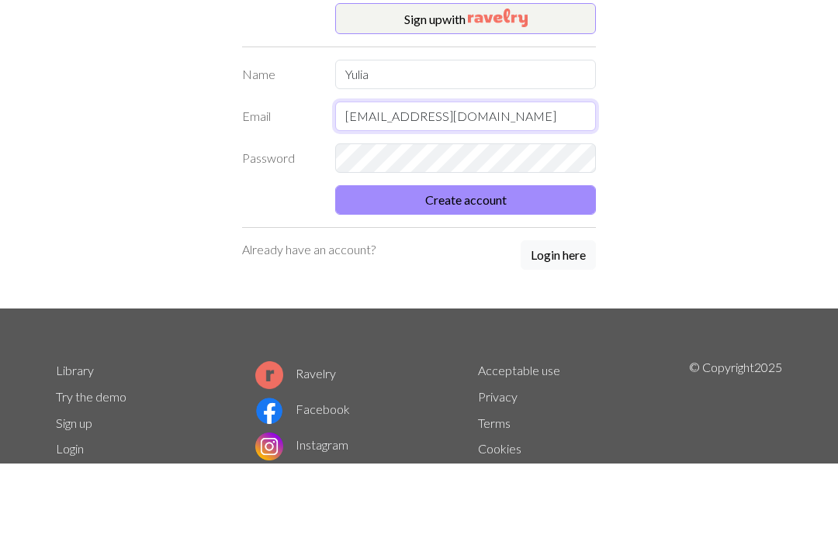
type input "[EMAIL_ADDRESS][DOMAIN_NAME]"
click at [503, 271] on button "Create account" at bounding box center [465, 285] width 261 height 29
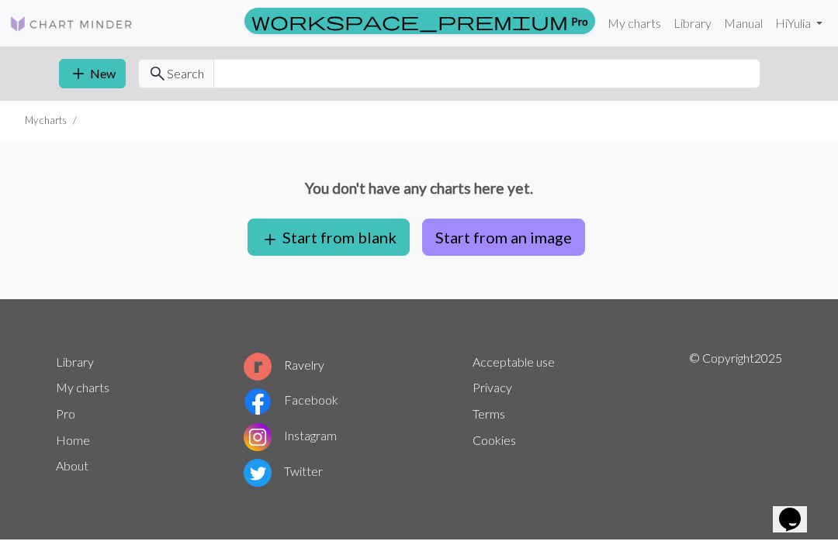
click at [685, 26] on link "Library" at bounding box center [692, 23] width 50 height 31
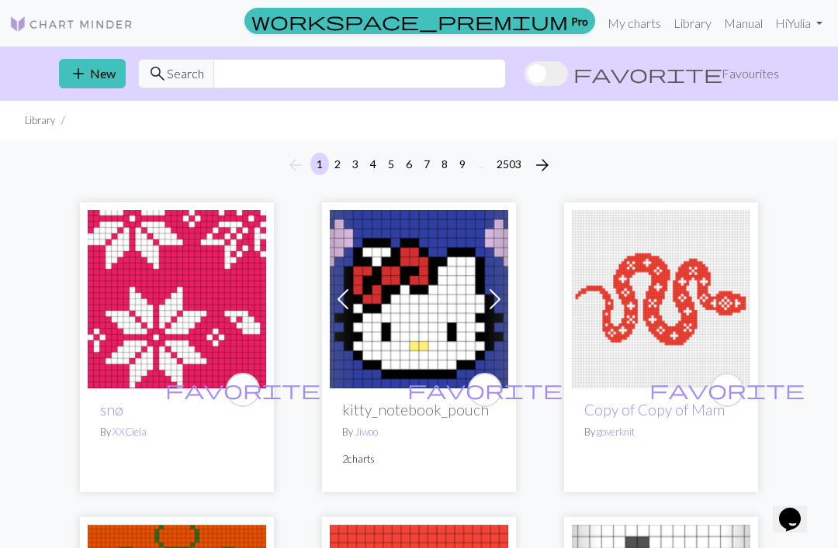
click at [106, 21] on img at bounding box center [71, 24] width 124 height 19
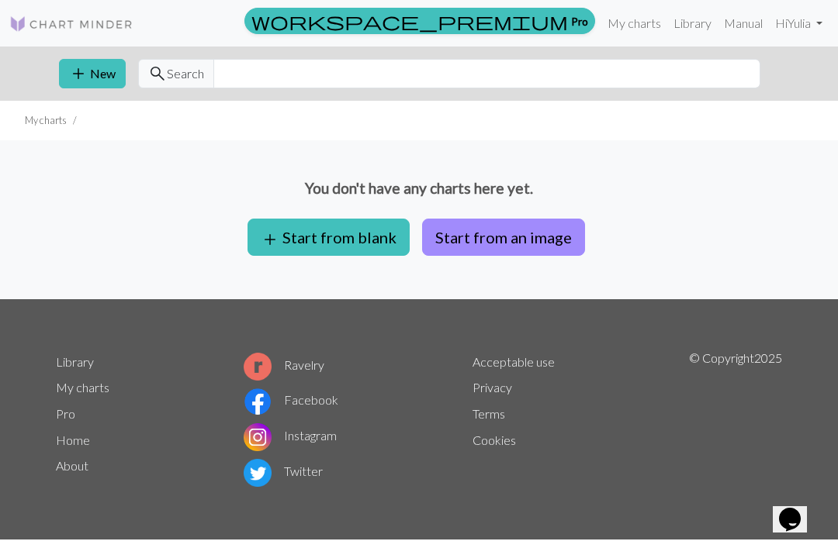
click at [690, 24] on link "Library" at bounding box center [692, 23] width 50 height 31
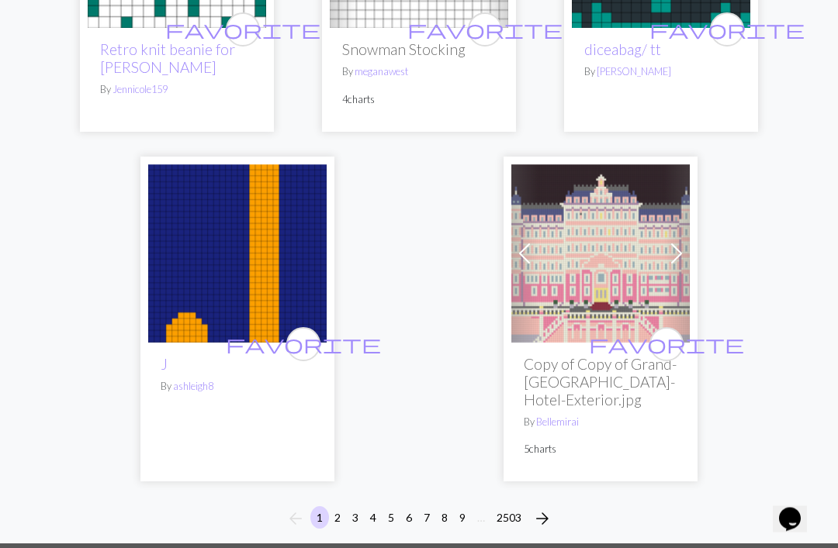
scroll to position [5144, 0]
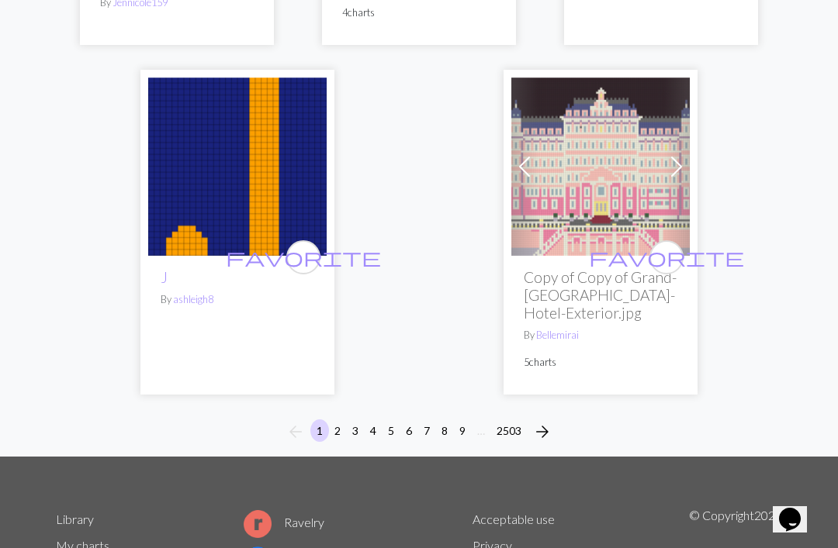
click at [549, 431] on span "arrow_forward" at bounding box center [542, 432] width 19 height 22
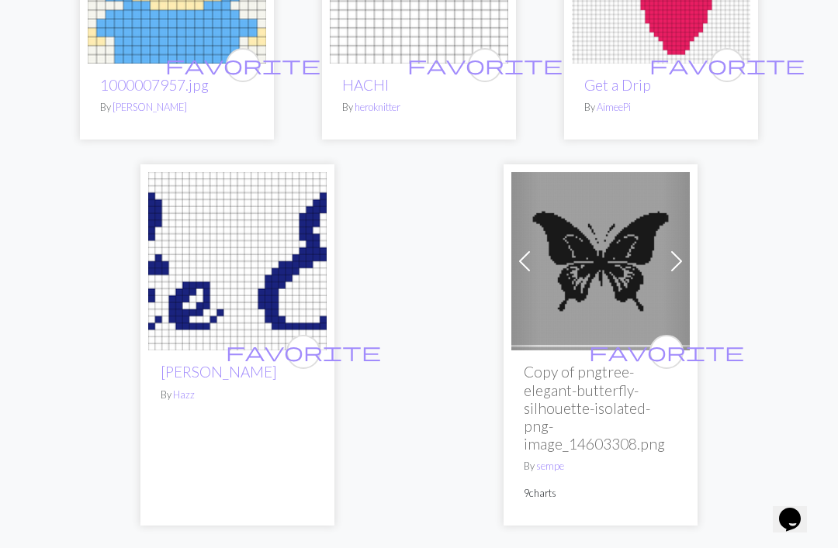
scroll to position [5169, 0]
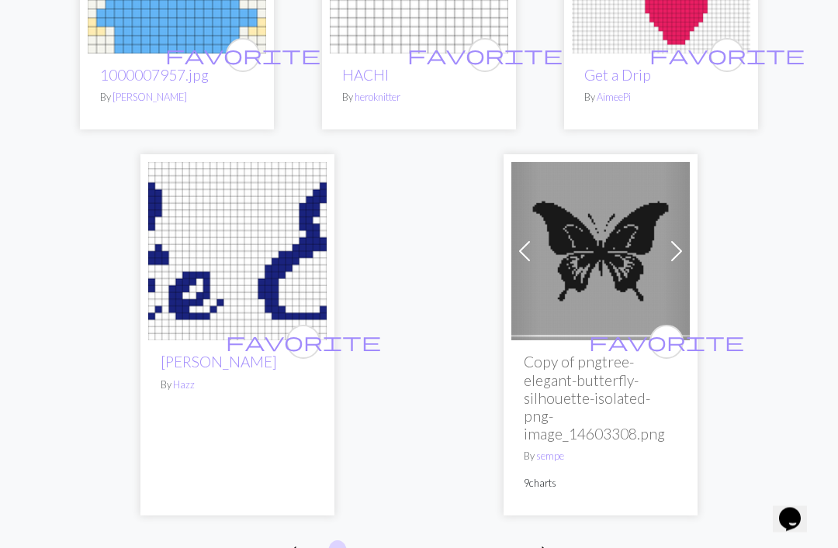
click at [541, 543] on span "arrow_forward" at bounding box center [542, 554] width 19 height 22
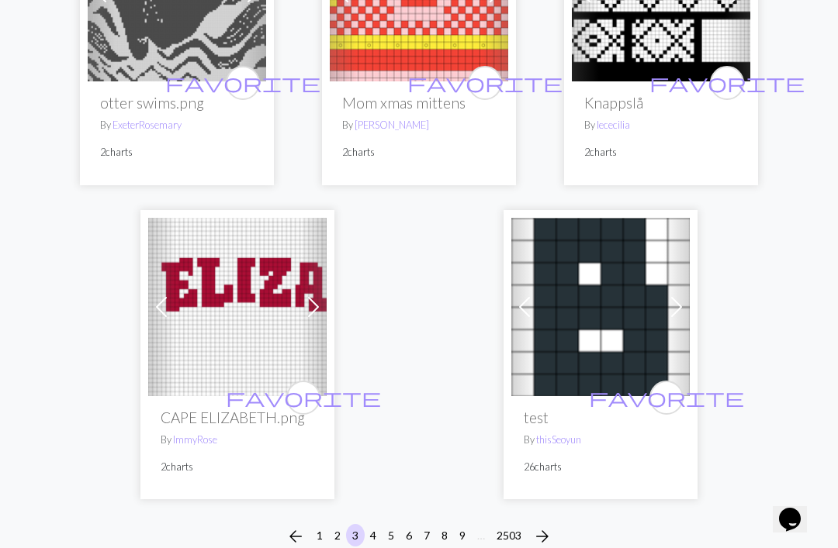
scroll to position [5220, 0]
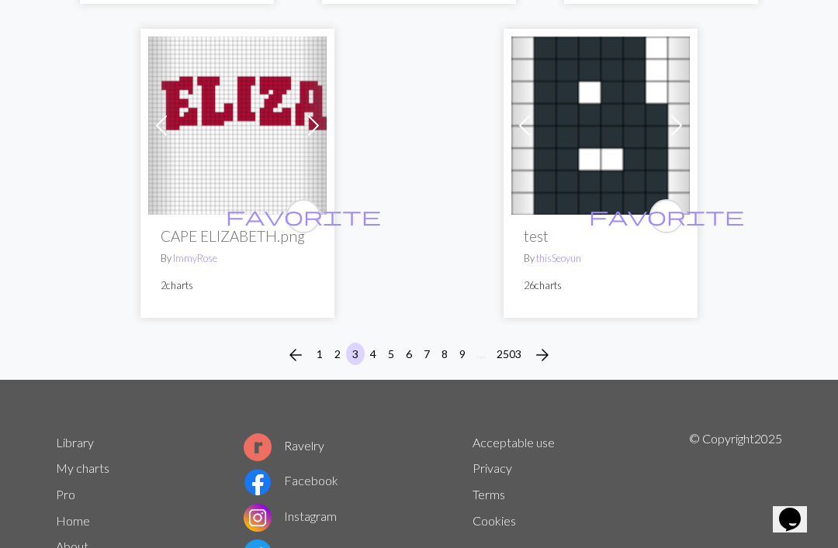
click at [544, 344] on span "arrow_forward" at bounding box center [542, 355] width 19 height 22
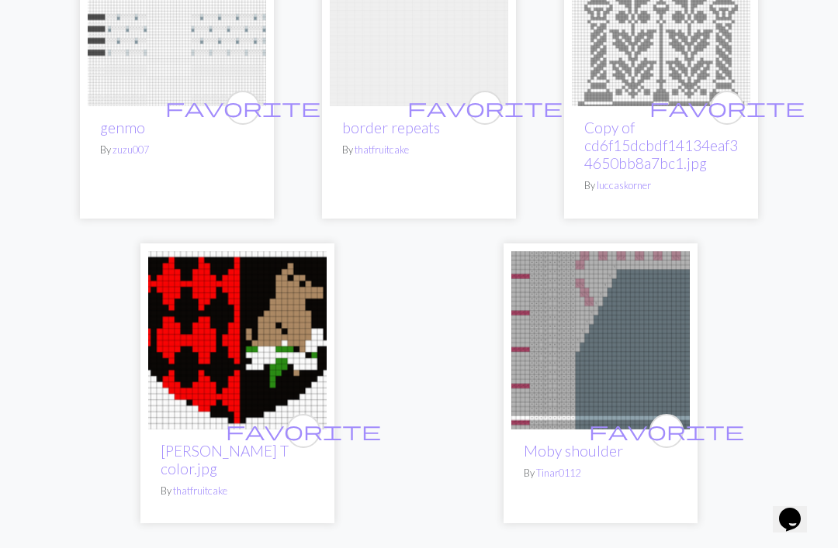
scroll to position [5078, 0]
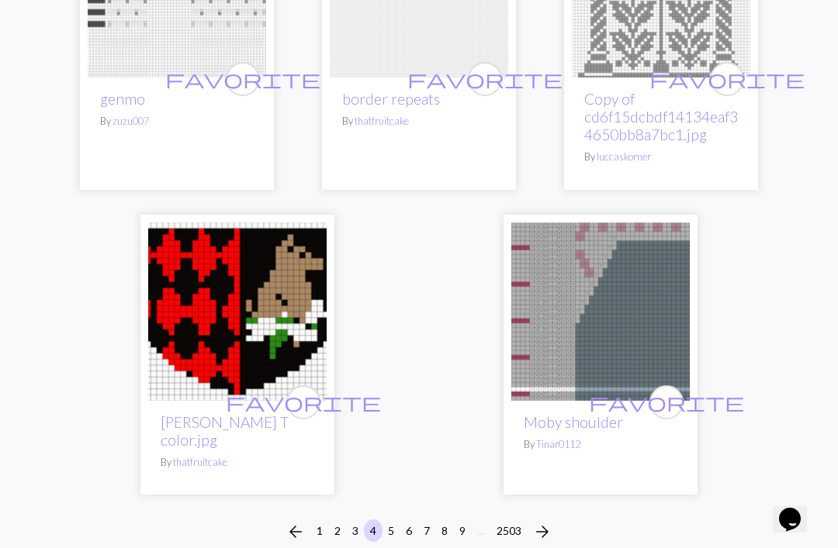
click at [547, 521] on span "arrow_forward" at bounding box center [542, 532] width 19 height 22
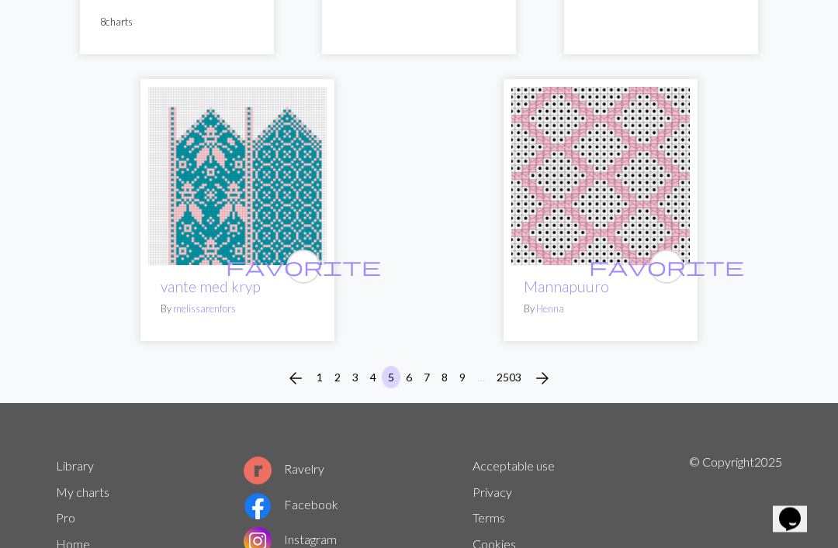
scroll to position [5103, 0]
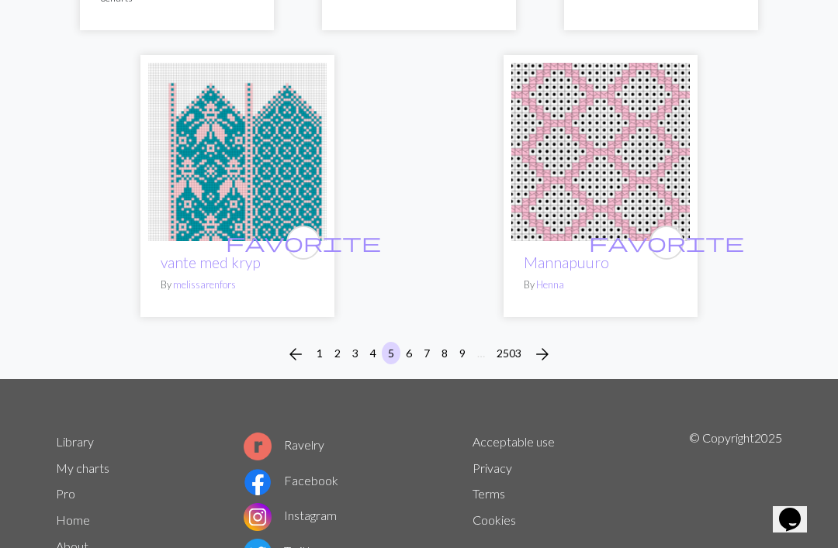
click at [544, 344] on span "arrow_forward" at bounding box center [542, 355] width 19 height 22
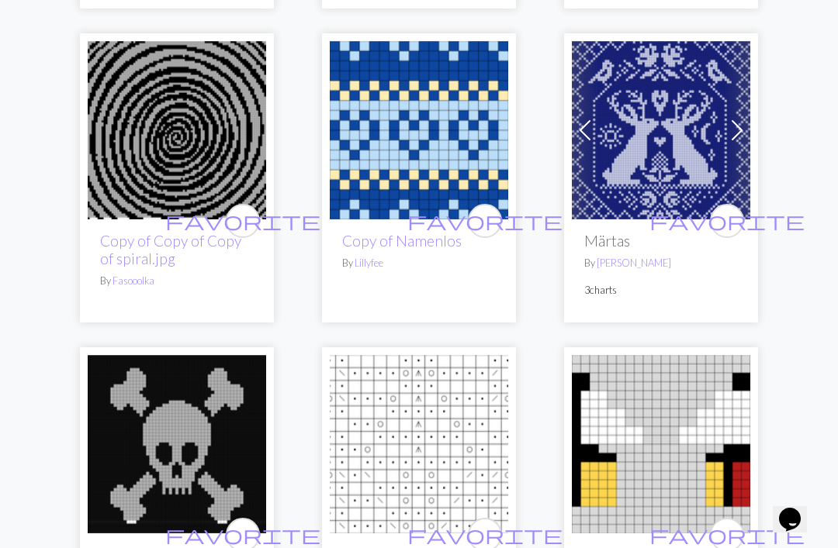
scroll to position [4321, 0]
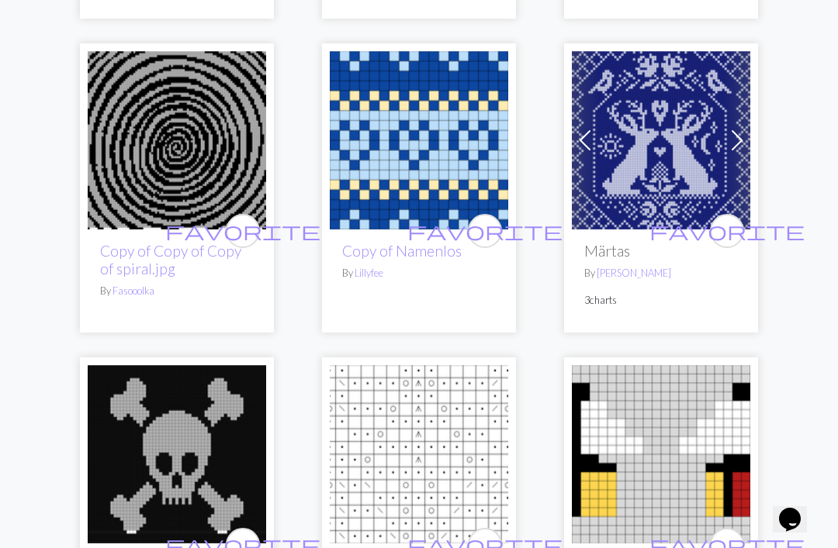
click at [728, 219] on span "favorite" at bounding box center [726, 231] width 155 height 24
click at [643, 267] on link "[PERSON_NAME]" at bounding box center [634, 273] width 74 height 12
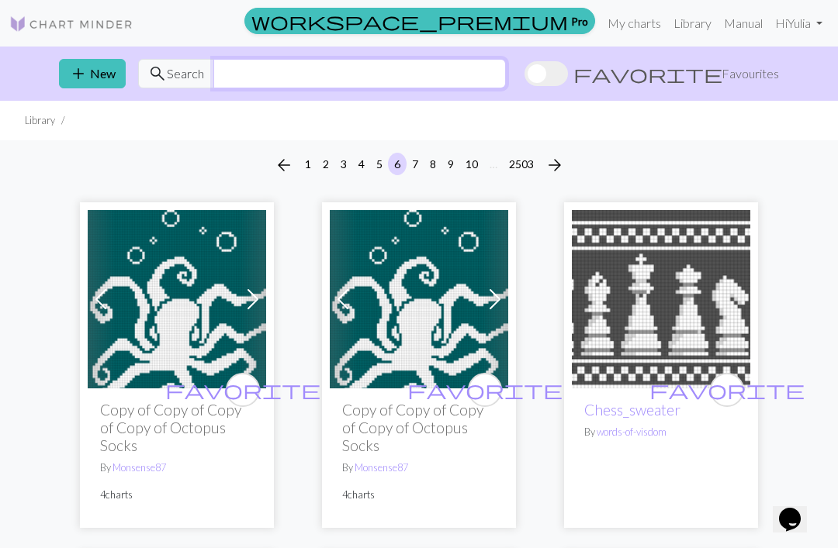
click at [251, 77] on input "text" at bounding box center [359, 73] width 292 height 29
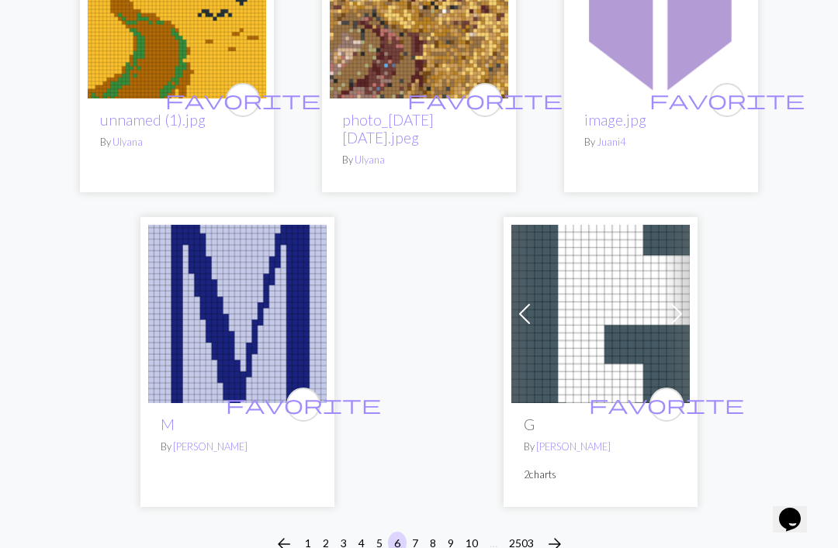
click at [569, 532] on button "arrow_forward" at bounding box center [554, 544] width 31 height 25
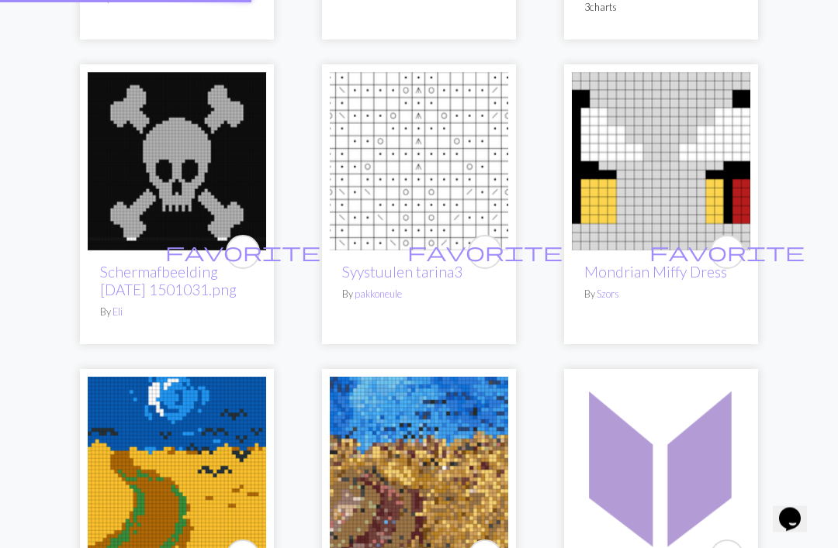
scroll to position [4561, 0]
